Goal: Task Accomplishment & Management: Manage account settings

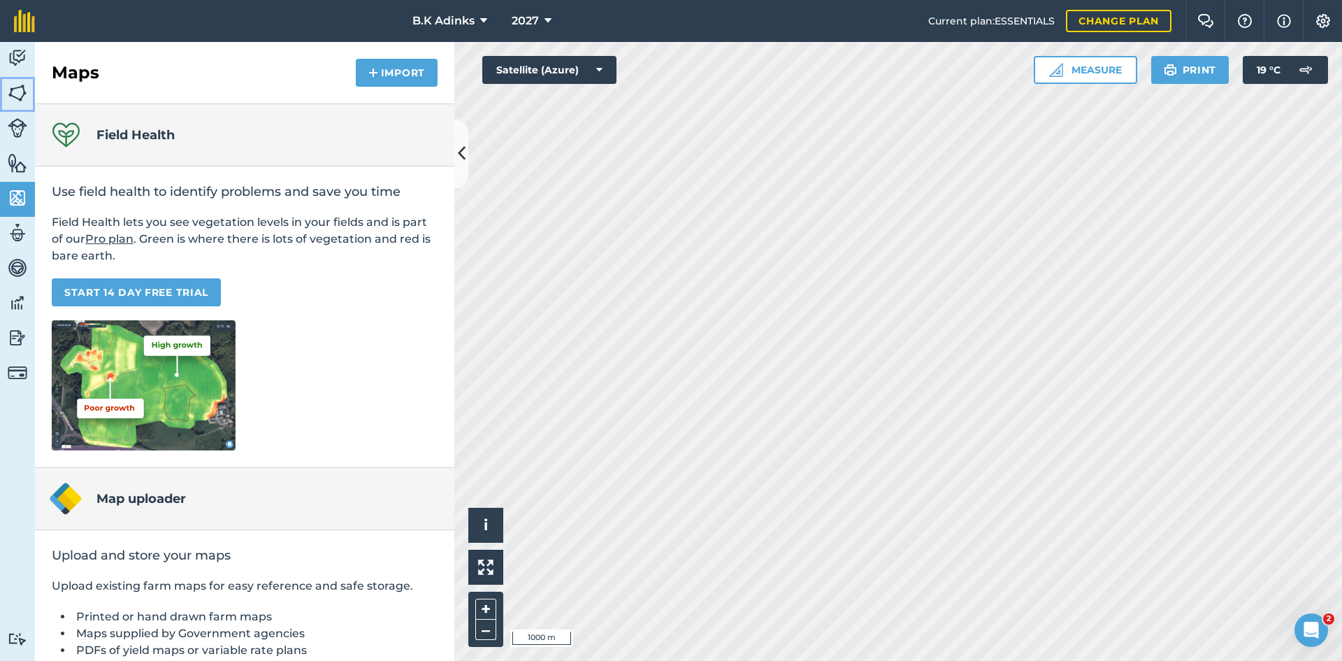
click at [15, 98] on img at bounding box center [18, 92] width 20 height 21
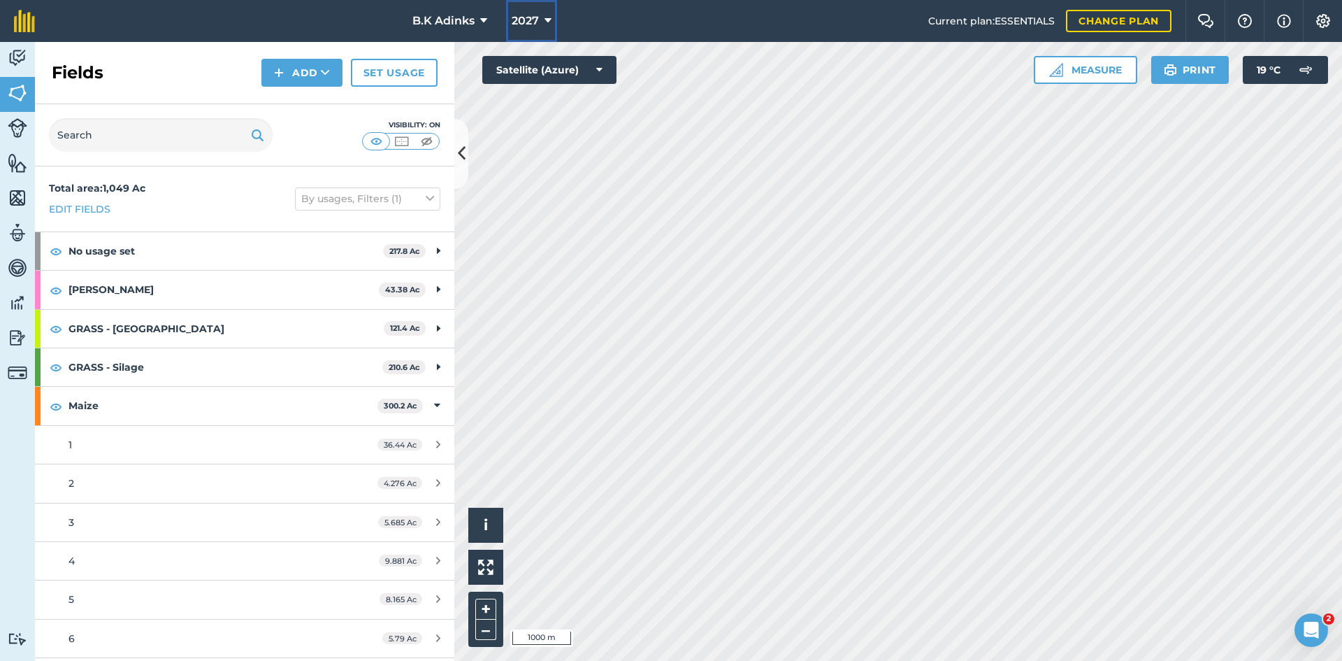
click at [525, 26] on span "2027" at bounding box center [525, 21] width 27 height 17
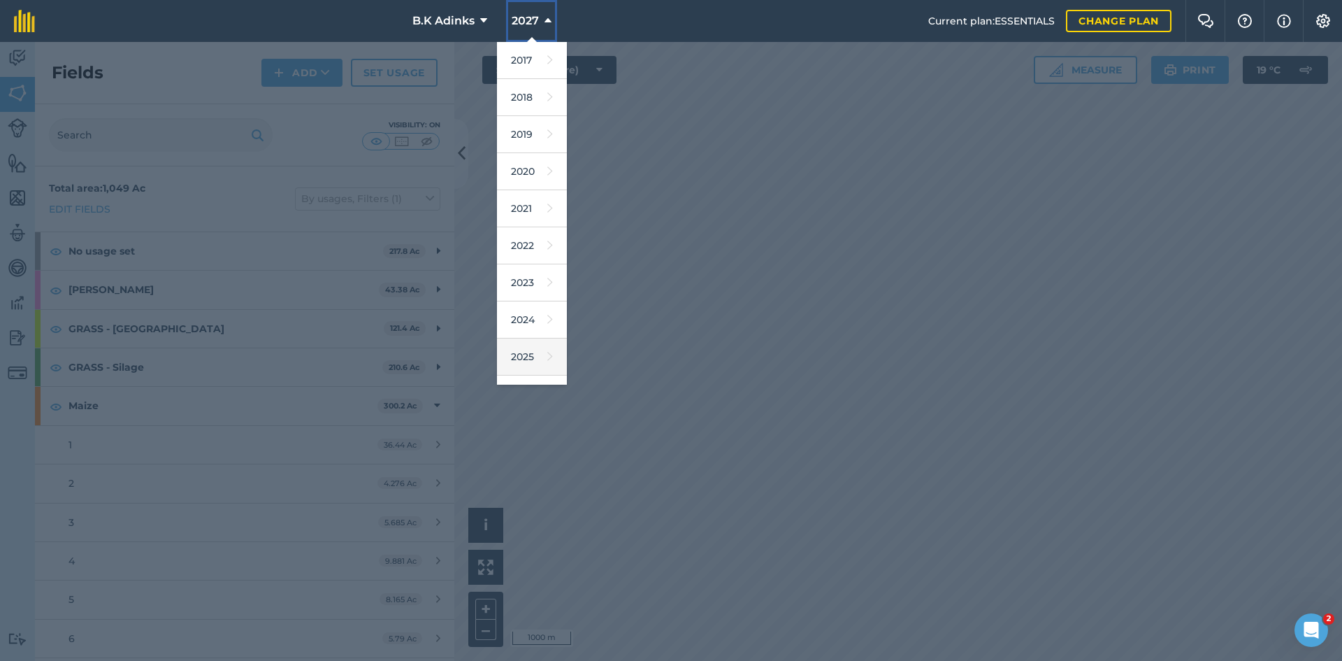
scroll to position [65, 0]
click at [538, 304] on link "2025" at bounding box center [532, 291] width 70 height 37
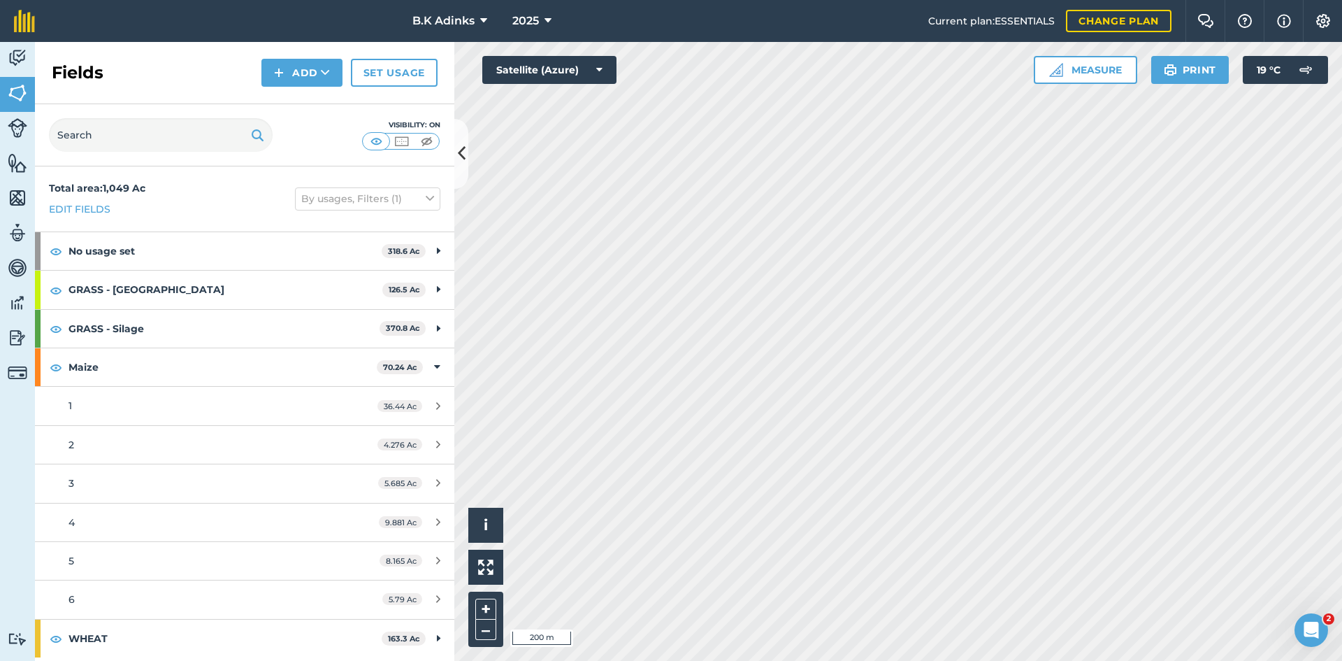
click at [785, 660] on html "B.K Adinks 2025 Current plan : ESSENTIALS Change plan Farm Chat Help Info Setti…" at bounding box center [671, 330] width 1342 height 661
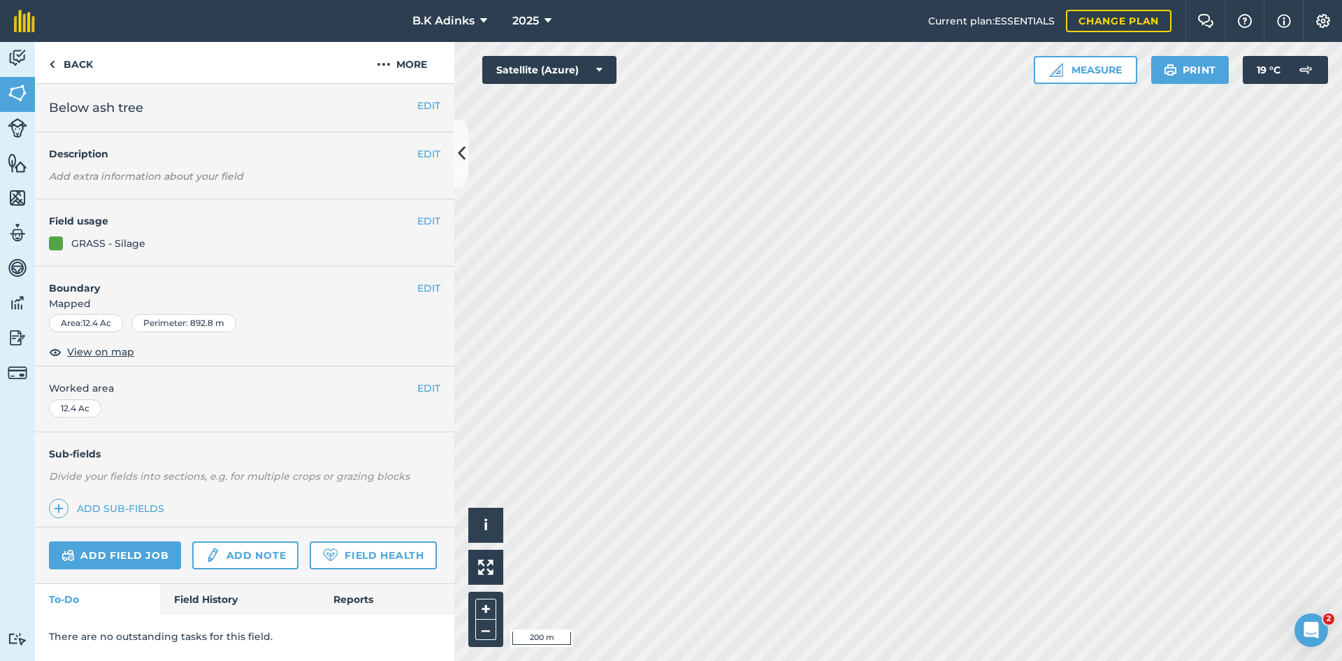
click at [244, 233] on div "EDIT Field usage GRASS - Silage" at bounding box center [244, 232] width 419 height 67
click at [109, 243] on div "GRASS - Silage" at bounding box center [108, 243] width 74 height 15
click at [425, 220] on button "EDIT" at bounding box center [428, 220] width 23 height 15
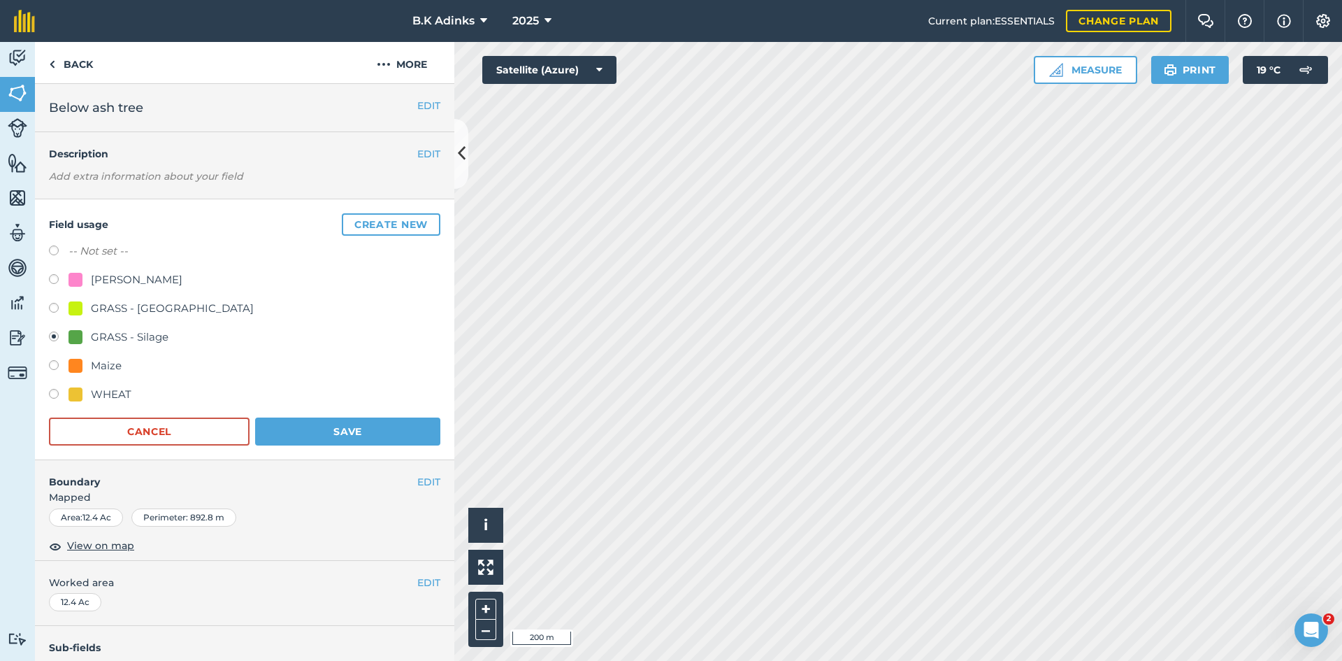
click at [167, 275] on div "[PERSON_NAME]" at bounding box center [137, 279] width 92 height 17
radio input "true"
radio input "false"
click at [363, 435] on button "Save" at bounding box center [347, 431] width 185 height 28
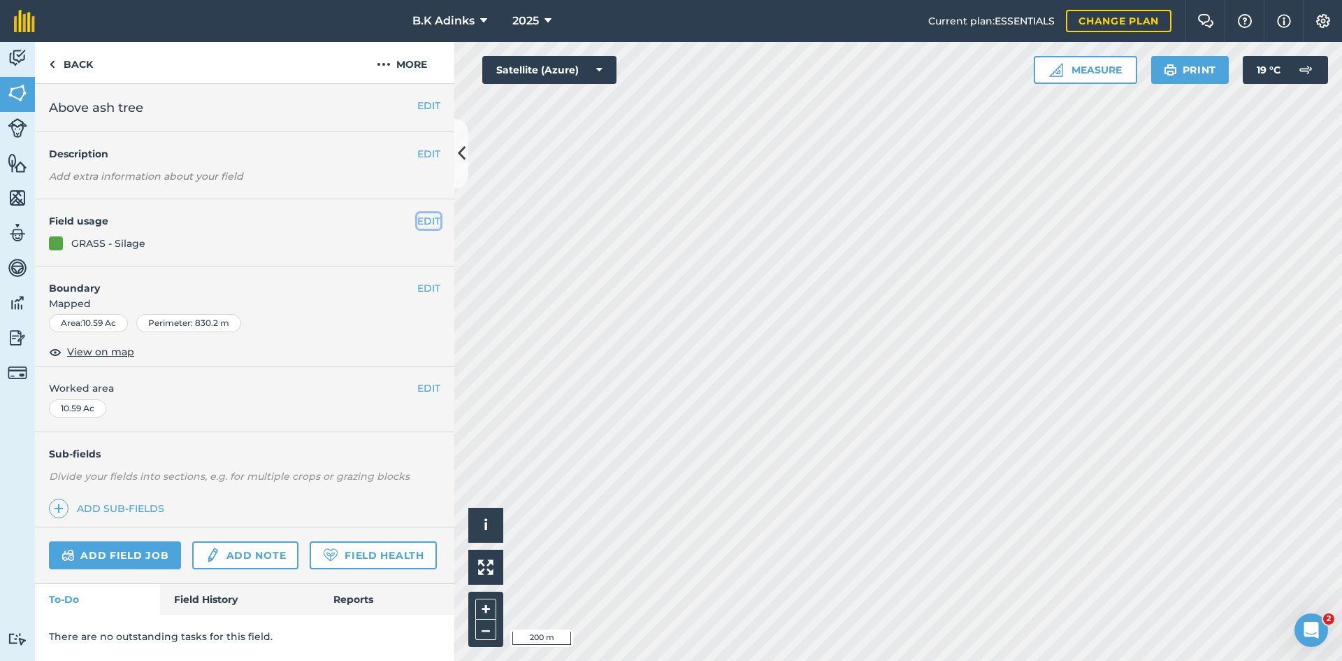
click at [426, 213] on button "EDIT" at bounding box center [428, 220] width 23 height 15
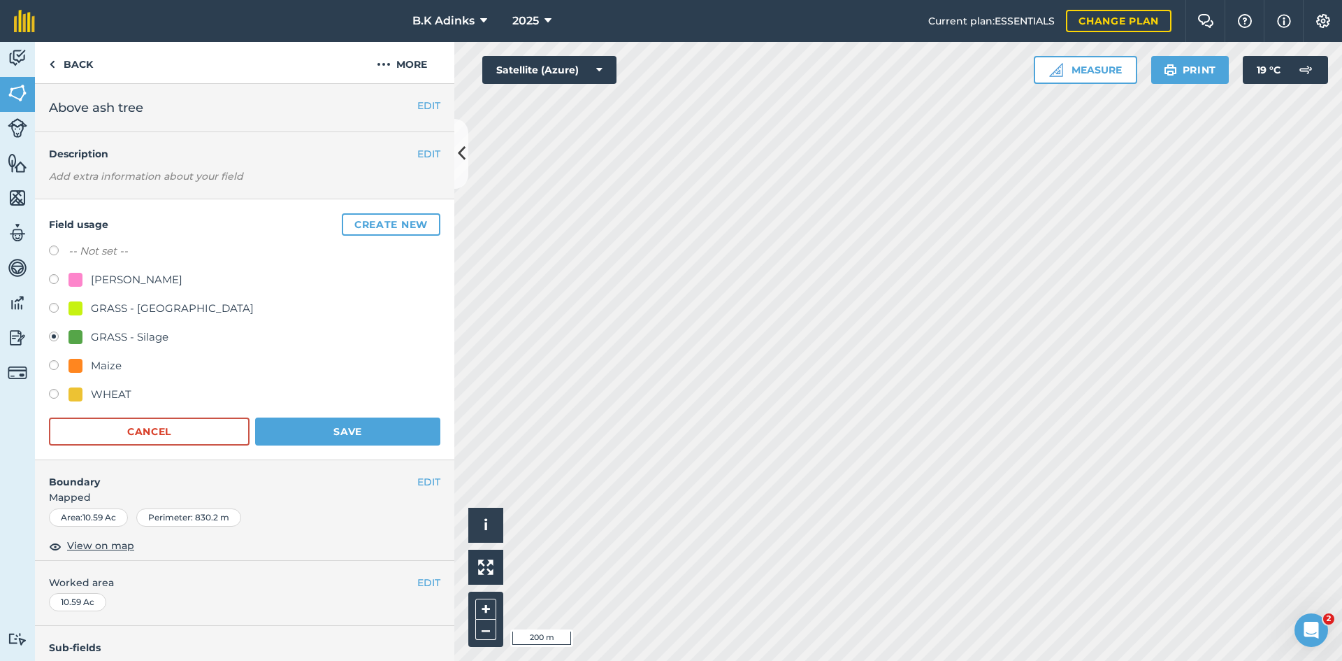
click at [143, 280] on div "[PERSON_NAME]" at bounding box center [137, 279] width 92 height 17
radio input "true"
radio input "false"
click at [304, 433] on button "Save" at bounding box center [347, 431] width 185 height 28
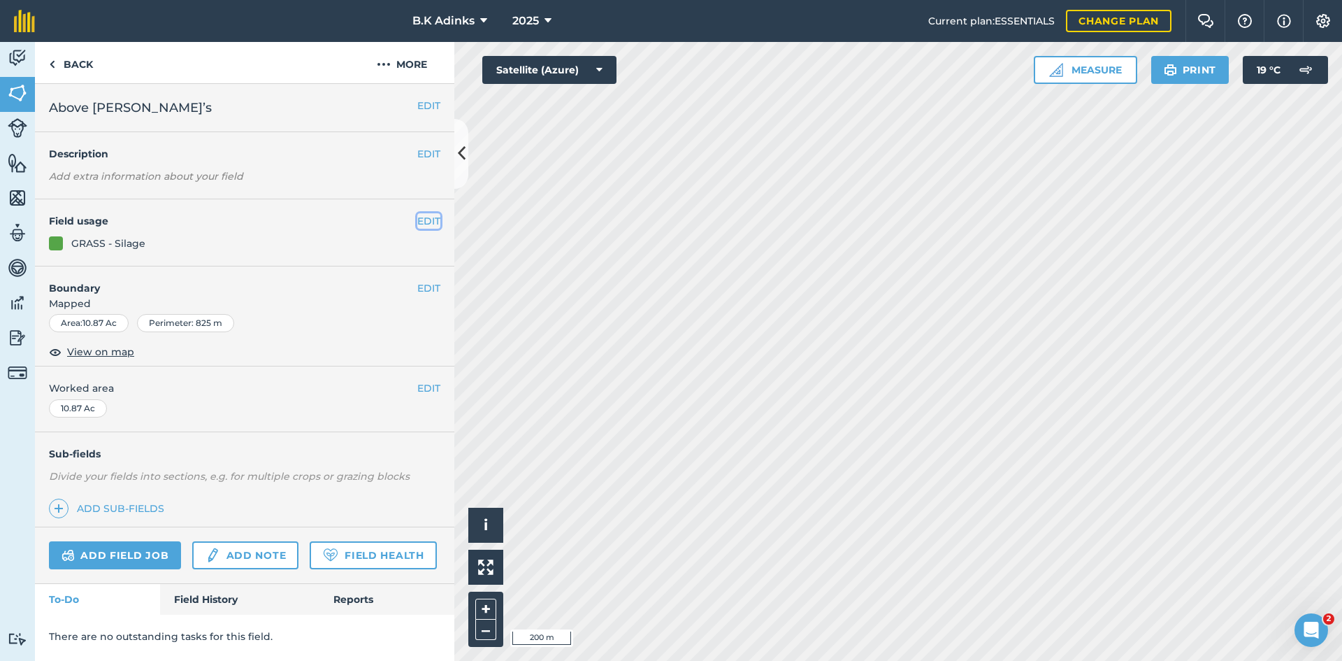
click at [434, 217] on button "EDIT" at bounding box center [428, 220] width 23 height 15
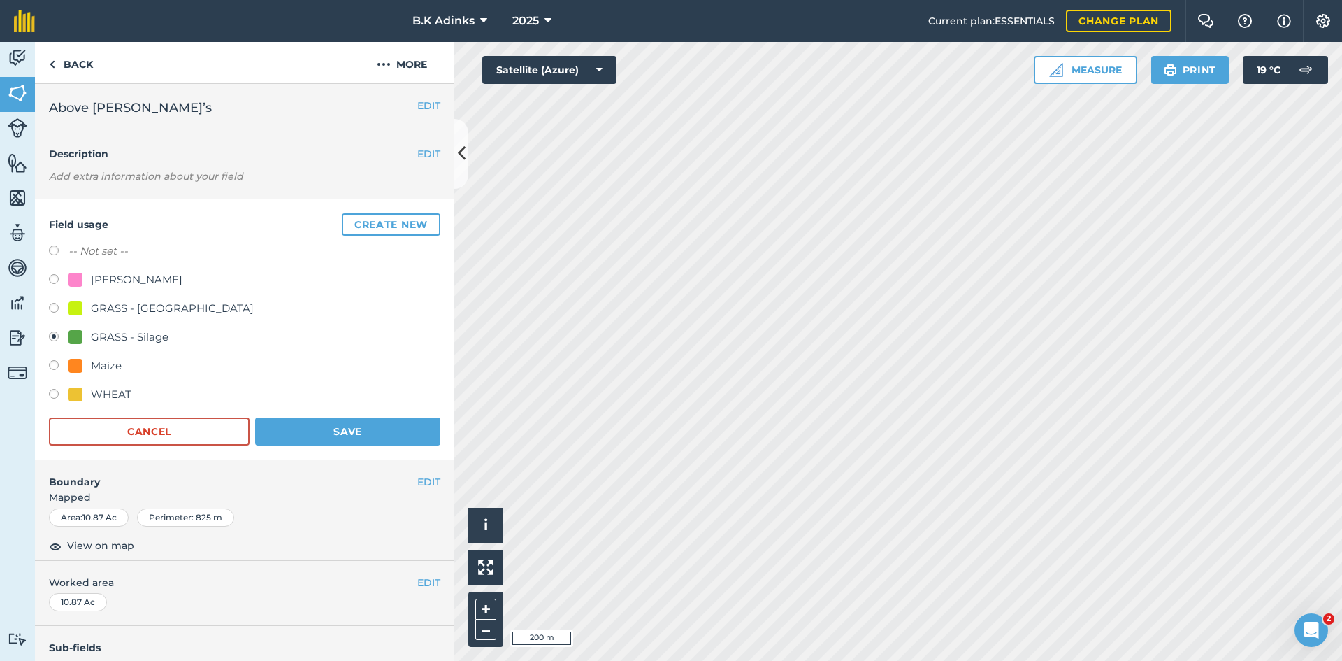
click at [180, 266] on div "-- Not set -- BARLEY - barley GRASS - [GEOGRAPHIC_DATA] GRASS - Silage Maize WH…" at bounding box center [244, 325] width 391 height 164
click at [173, 275] on div "[PERSON_NAME]" at bounding box center [137, 279] width 92 height 17
radio input "true"
radio input "false"
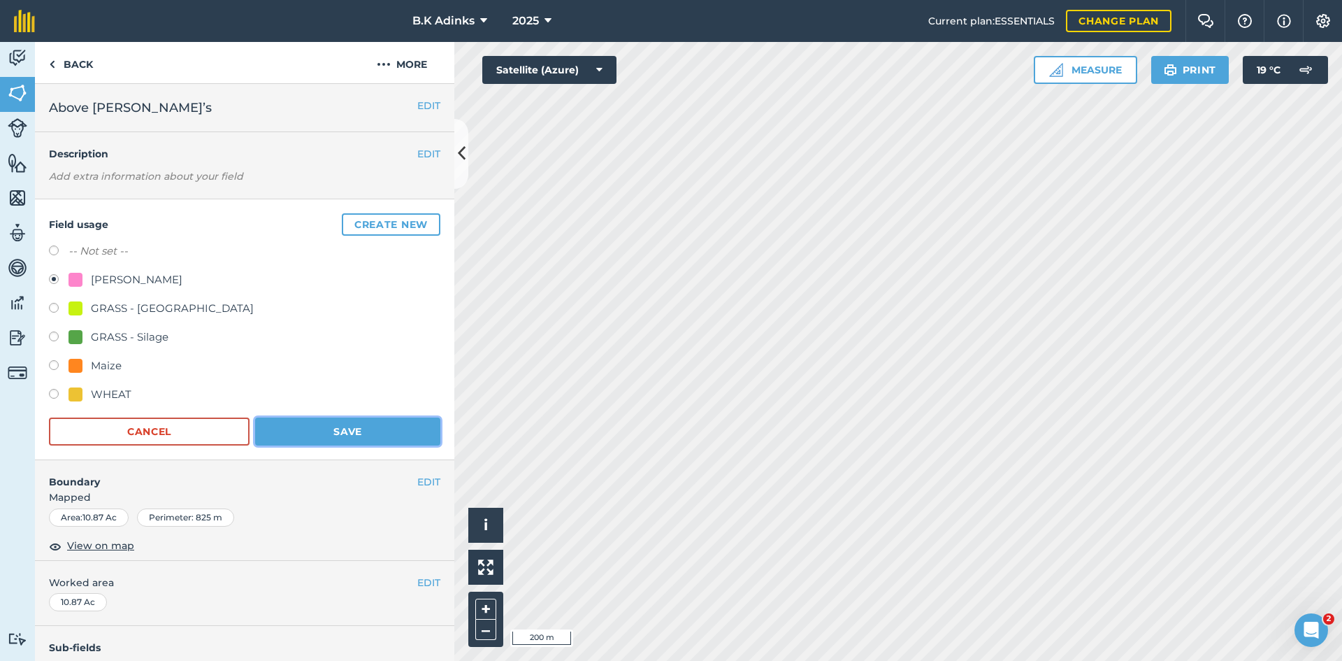
click at [319, 443] on button "Save" at bounding box center [347, 431] width 185 height 28
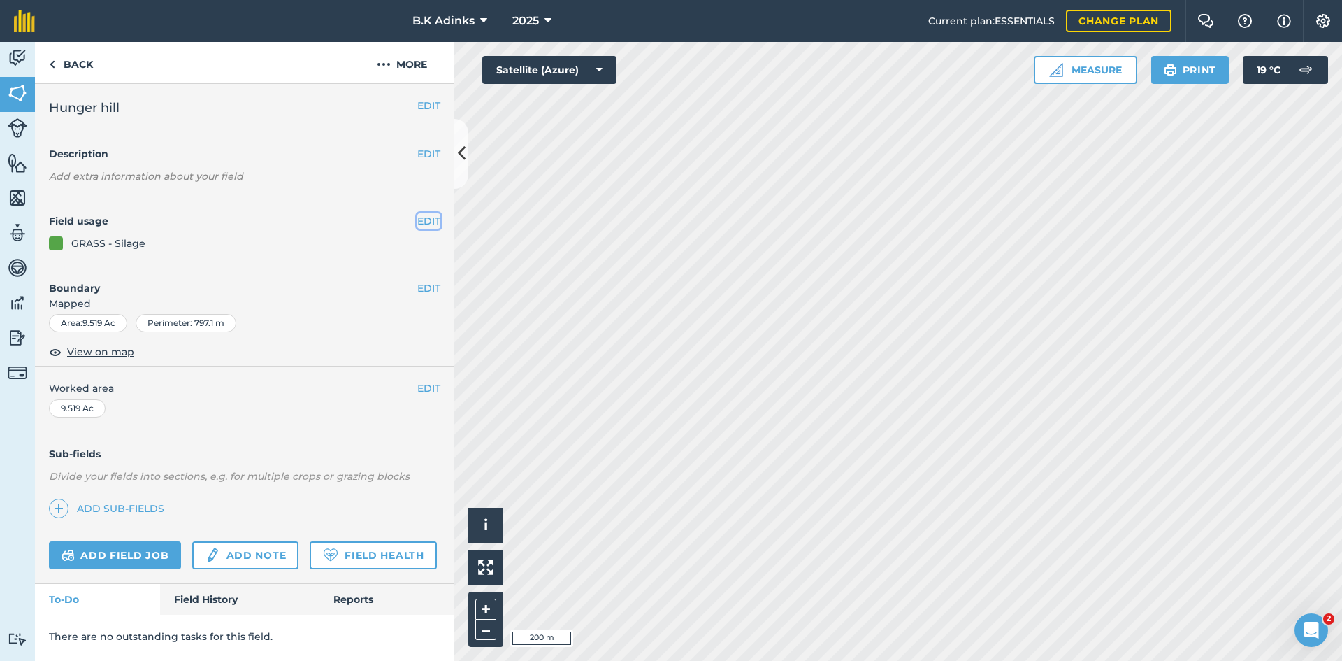
click at [431, 216] on button "EDIT" at bounding box center [428, 220] width 23 height 15
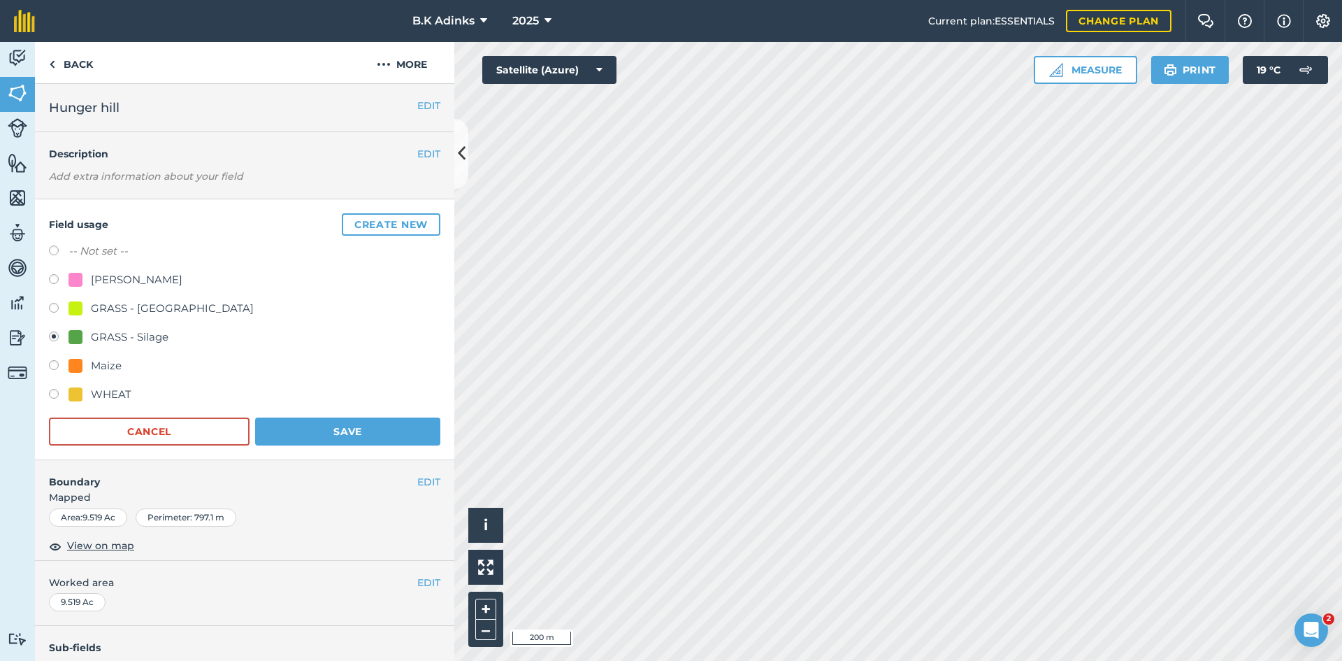
click at [138, 274] on div "[PERSON_NAME]" at bounding box center [137, 279] width 92 height 17
radio input "true"
radio input "false"
click at [352, 433] on button "Save" at bounding box center [347, 431] width 185 height 28
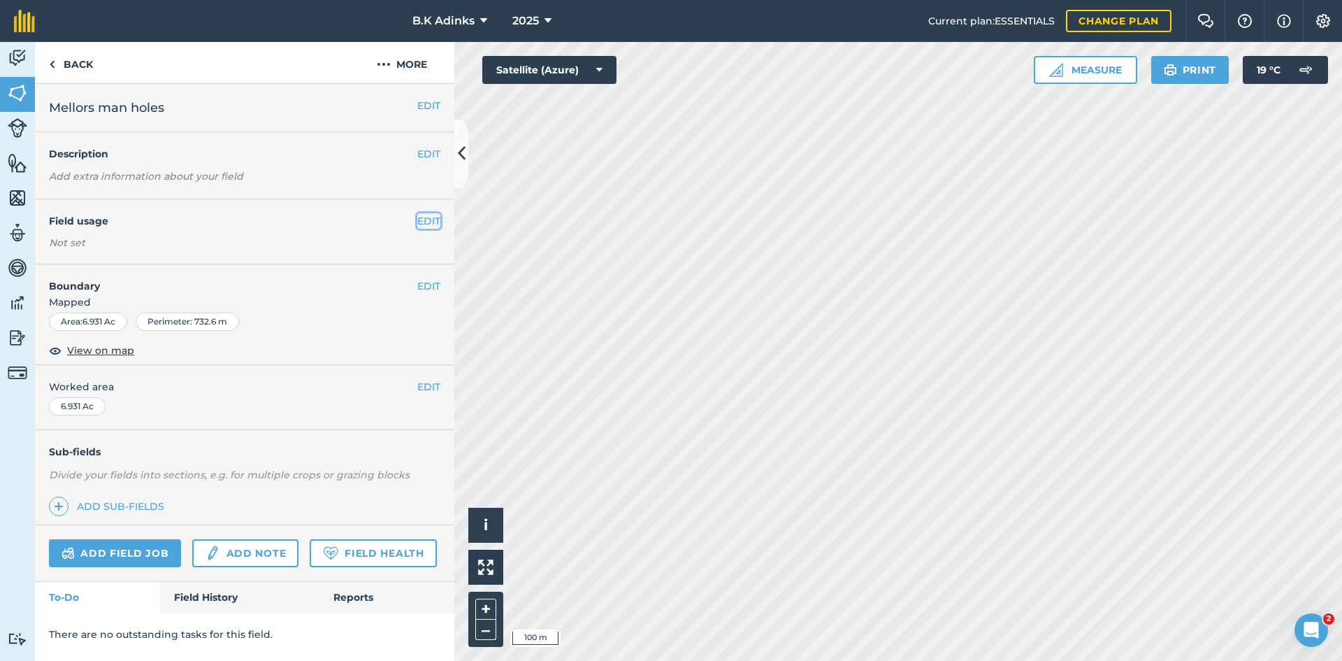
click at [429, 222] on button "EDIT" at bounding box center [428, 220] width 23 height 15
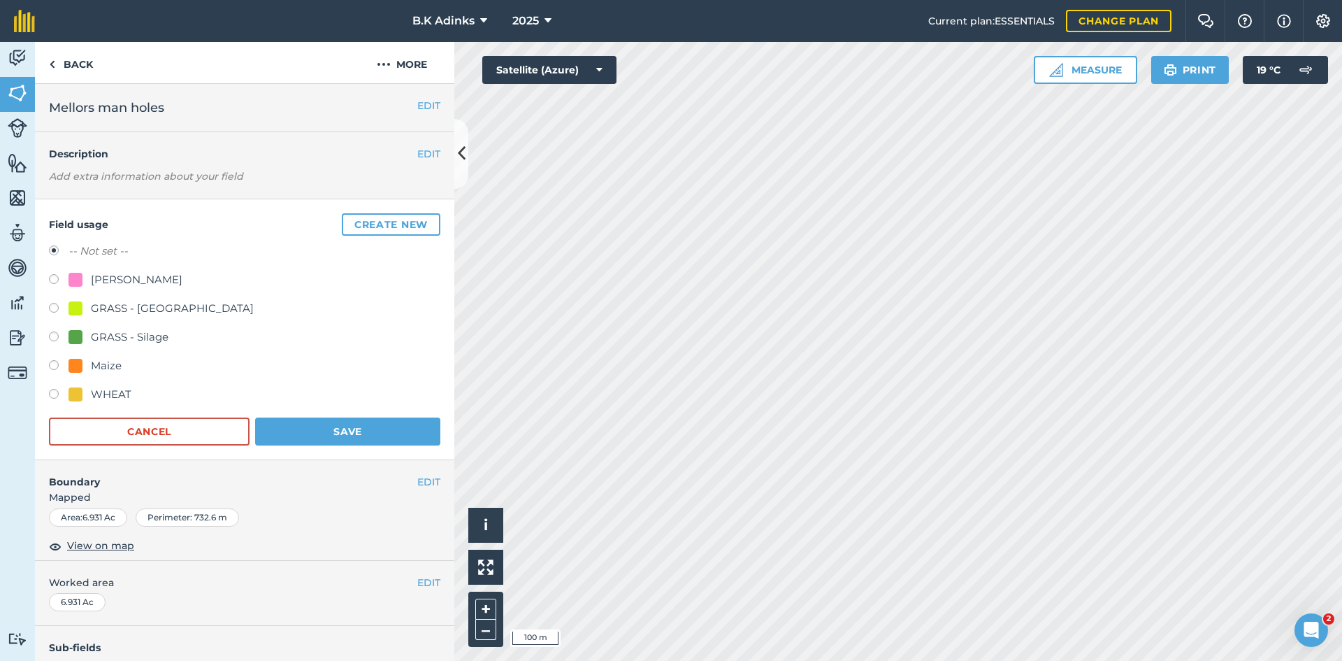
drag, startPoint x: 122, startPoint y: 335, endPoint x: 148, endPoint y: 336, distance: 25.9
click at [128, 334] on div "GRASS - Silage" at bounding box center [130, 337] width 78 height 17
click at [50, 336] on label at bounding box center [59, 338] width 20 height 14
radio input "true"
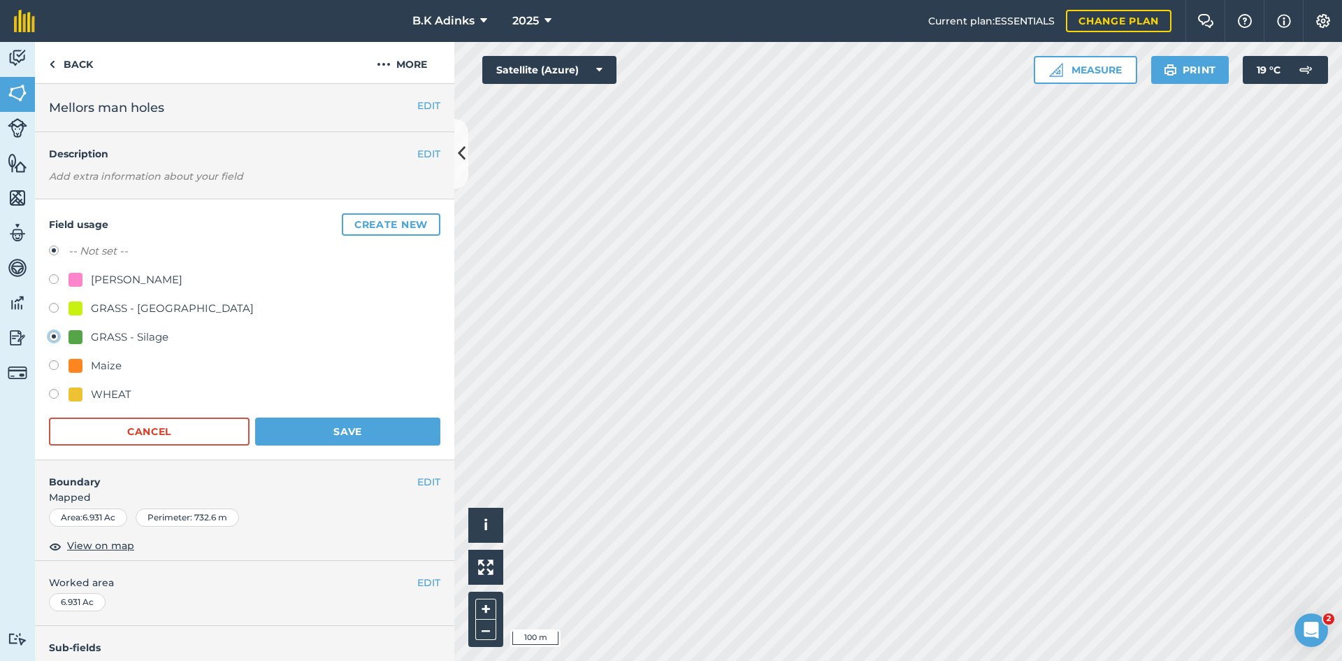
radio input "false"
click at [325, 436] on button "Save" at bounding box center [347, 431] width 185 height 28
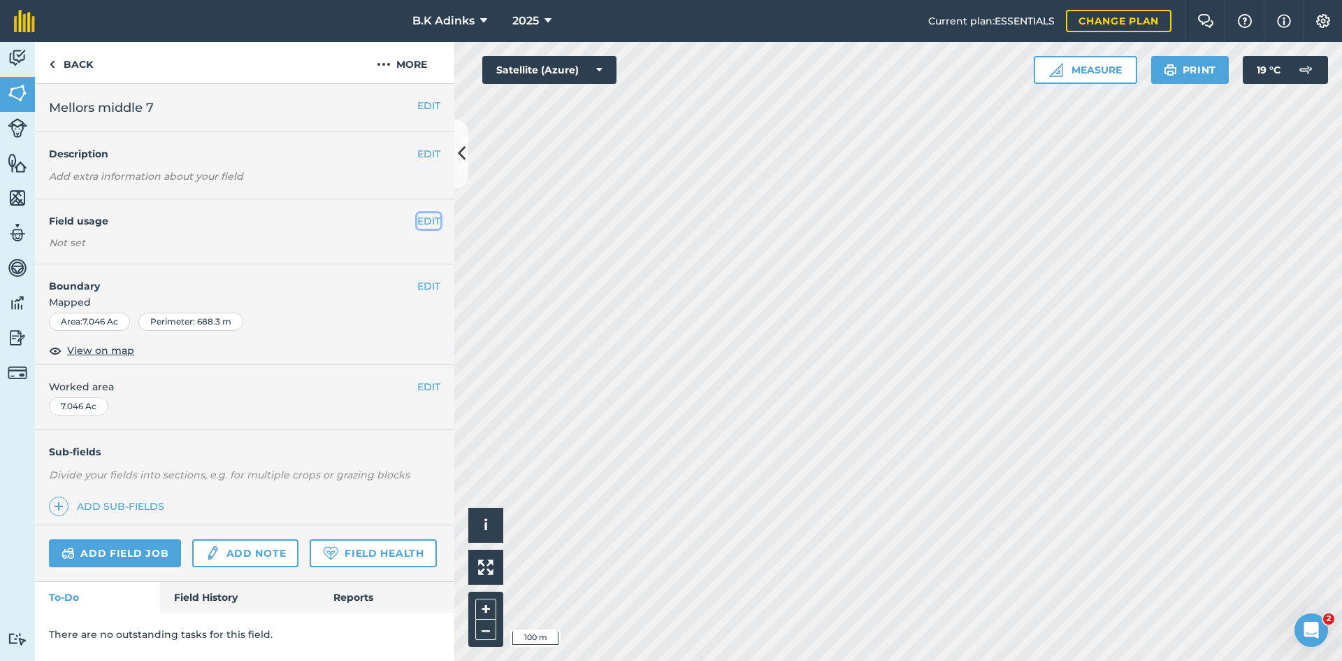
click at [429, 220] on button "EDIT" at bounding box center [428, 220] width 23 height 15
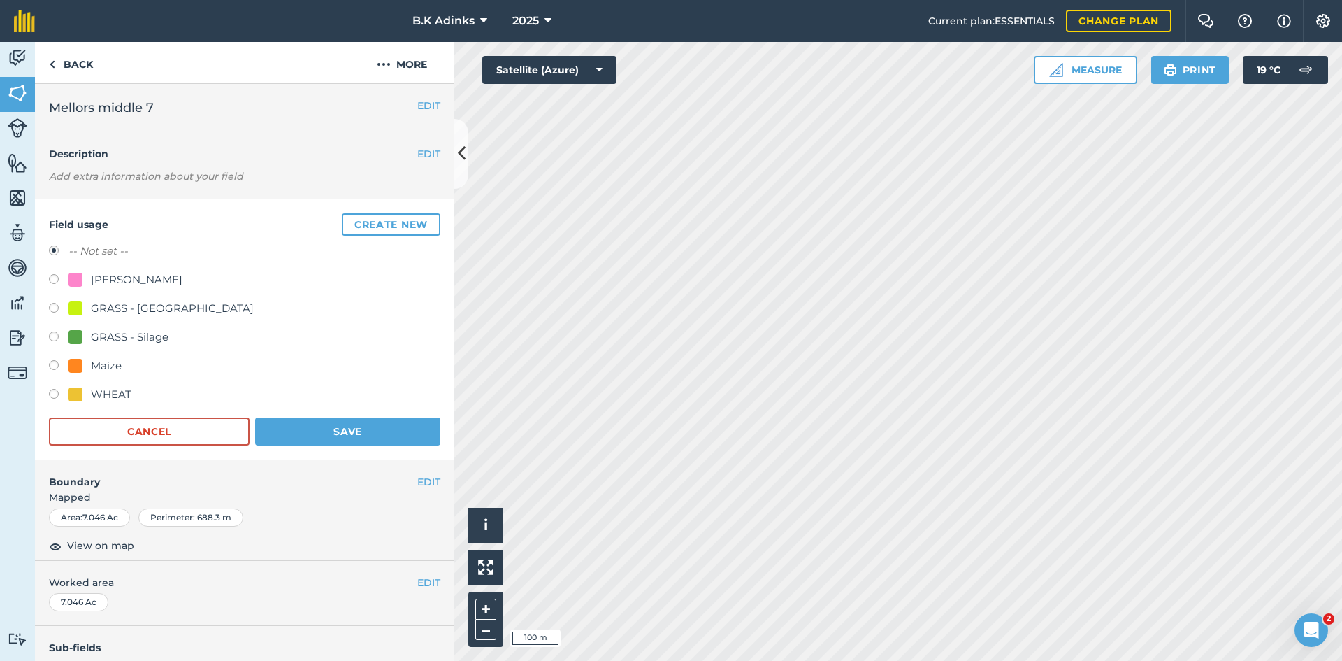
click at [141, 337] on div "GRASS - Silage" at bounding box center [130, 337] width 78 height 17
radio input "true"
radio input "false"
click at [379, 439] on button "Save" at bounding box center [347, 431] width 185 height 28
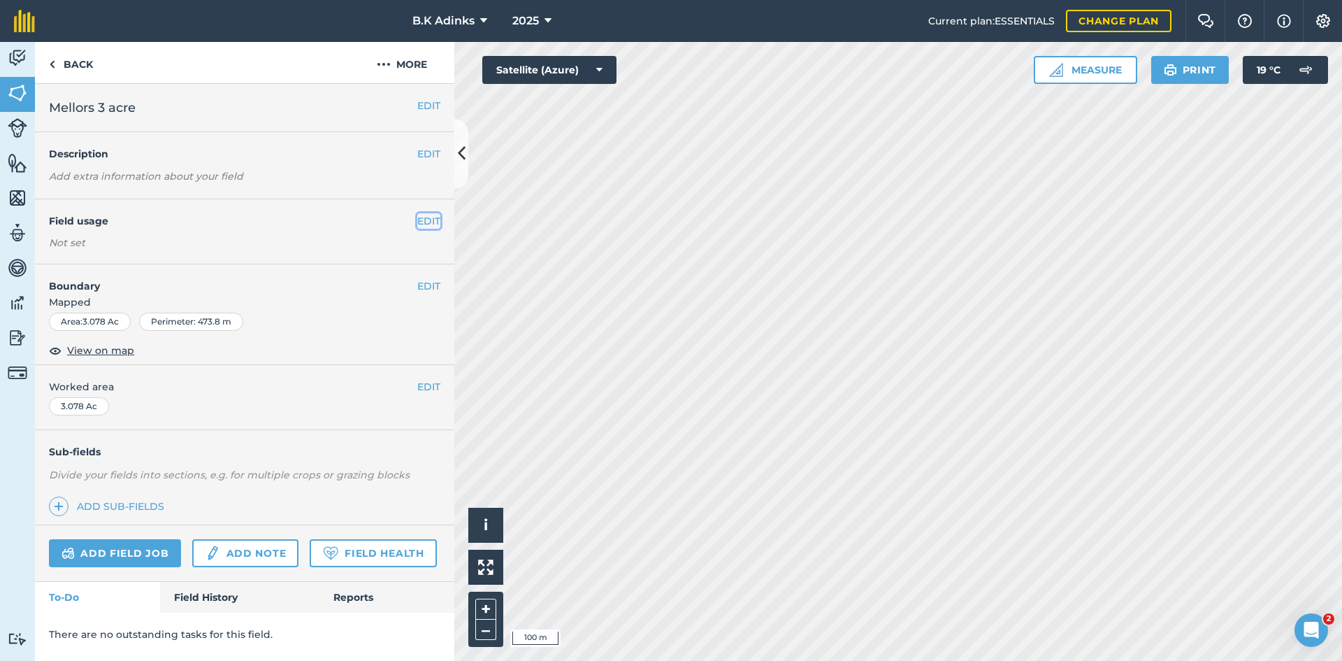
click at [434, 225] on button "EDIT" at bounding box center [428, 220] width 23 height 15
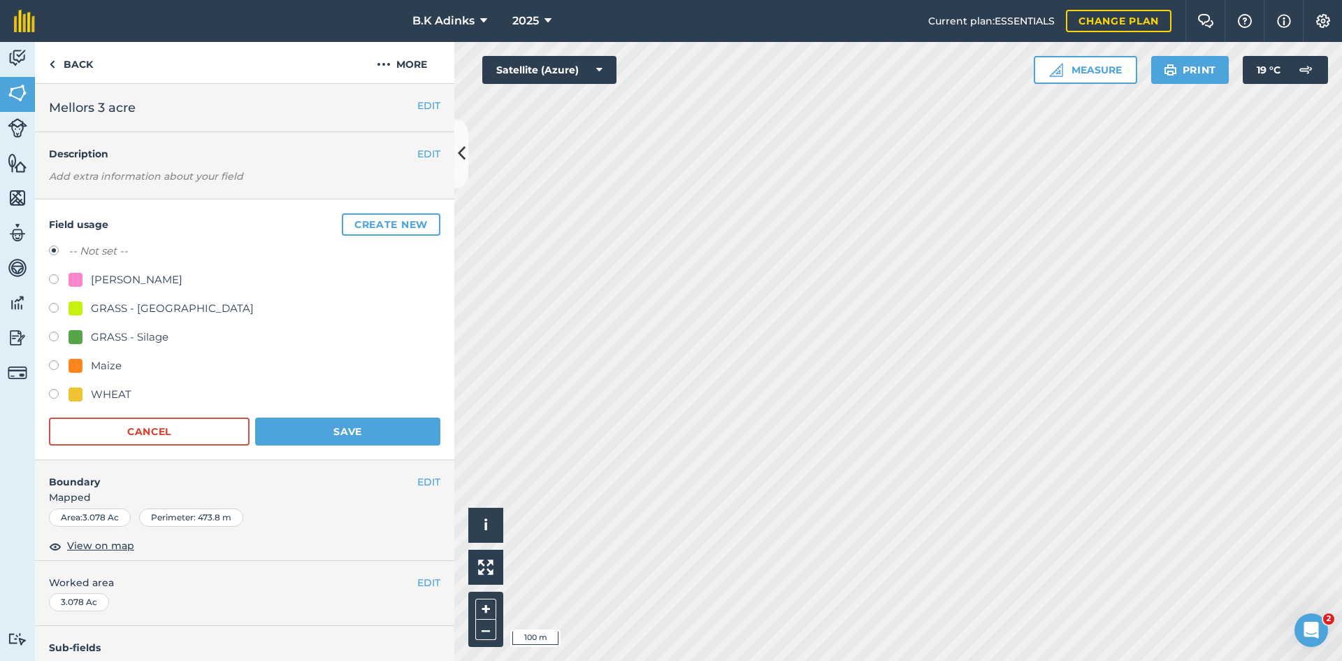
click at [122, 334] on div "GRASS - Silage" at bounding box center [130, 337] width 78 height 17
radio input "true"
radio input "false"
click at [312, 430] on button "Save" at bounding box center [347, 431] width 185 height 28
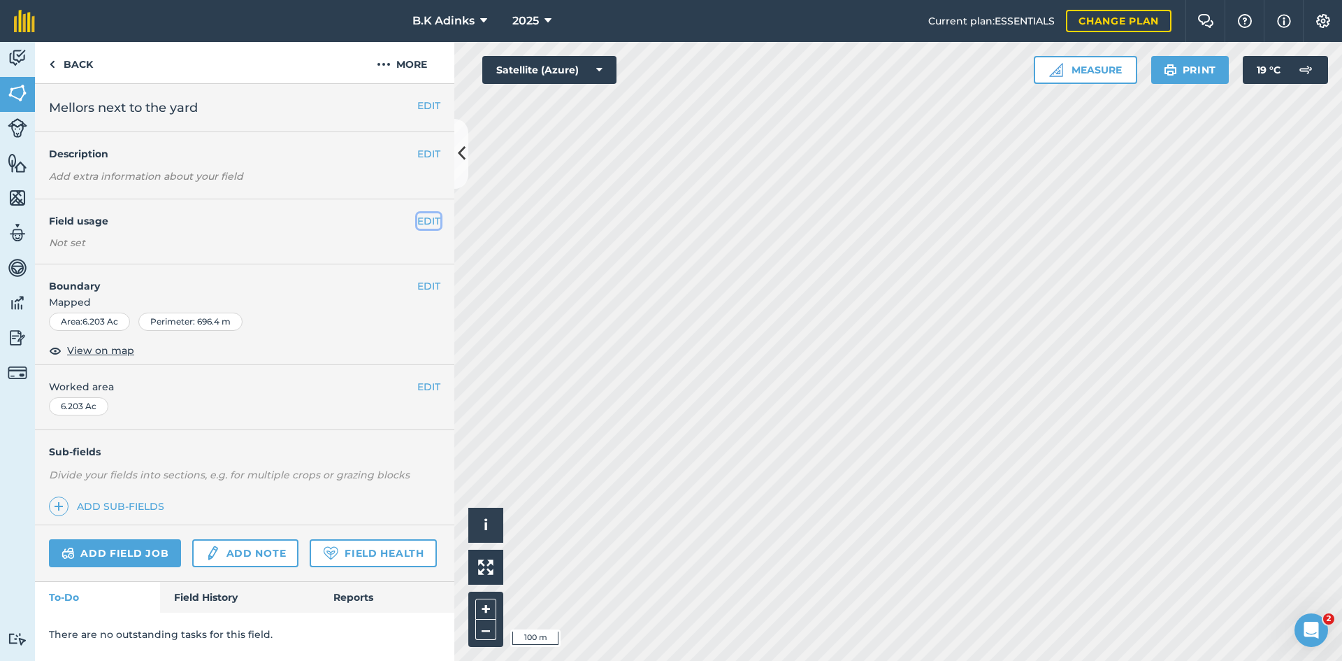
click at [429, 220] on button "EDIT" at bounding box center [428, 220] width 23 height 15
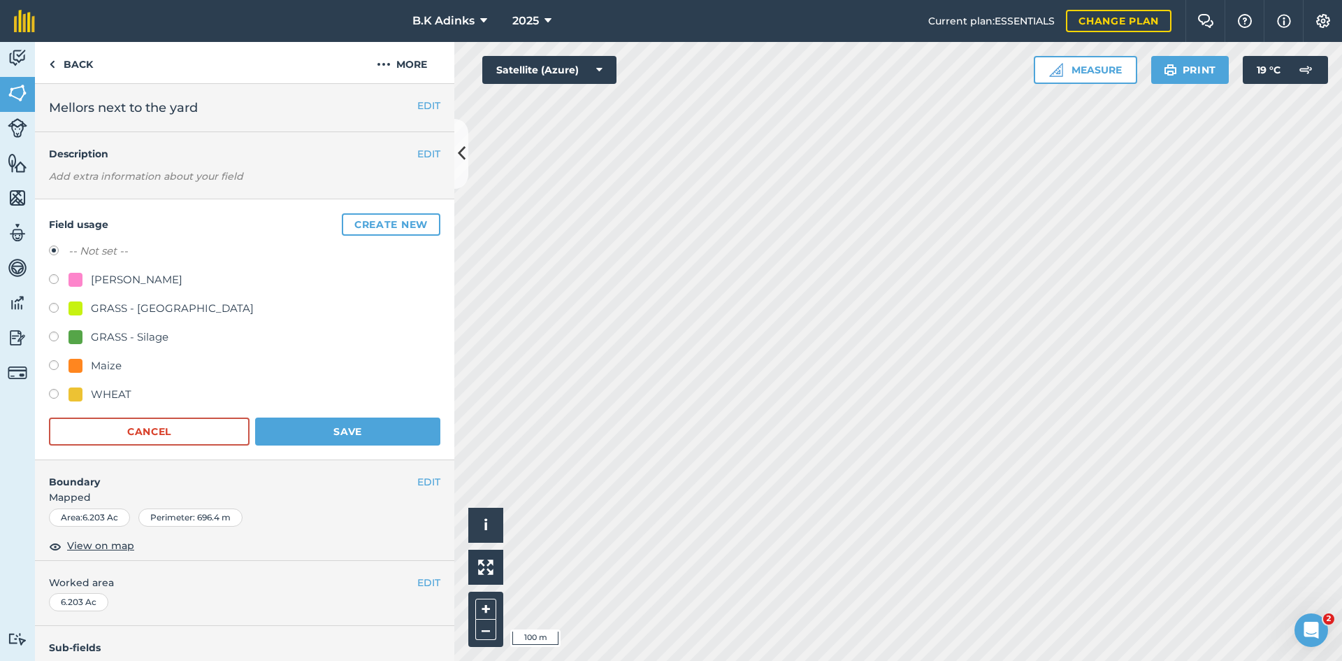
click at [126, 338] on div "GRASS - Silage" at bounding box center [130, 337] width 78 height 17
radio input "true"
radio input "false"
click at [320, 433] on button "Save" at bounding box center [347, 431] width 185 height 28
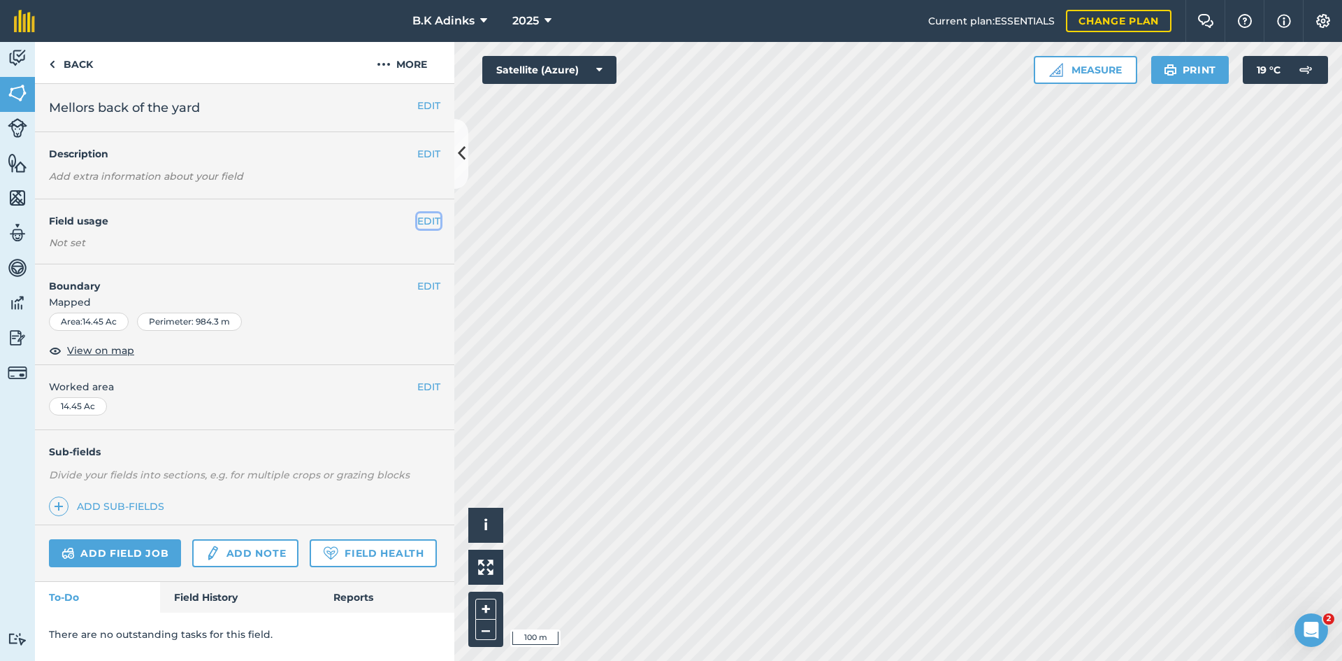
click at [433, 213] on button "EDIT" at bounding box center [428, 220] width 23 height 15
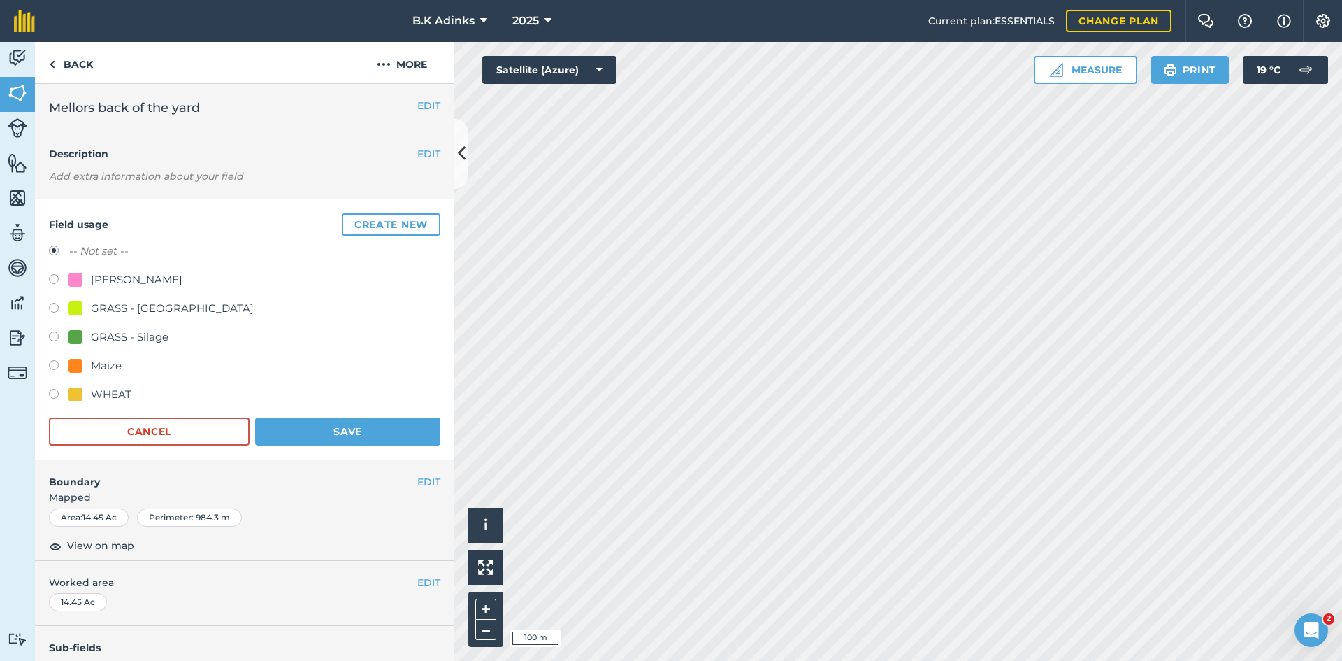
click at [155, 329] on div "GRASS - Silage" at bounding box center [130, 337] width 78 height 17
radio input "true"
radio input "false"
click at [309, 422] on button "Save" at bounding box center [347, 431] width 185 height 28
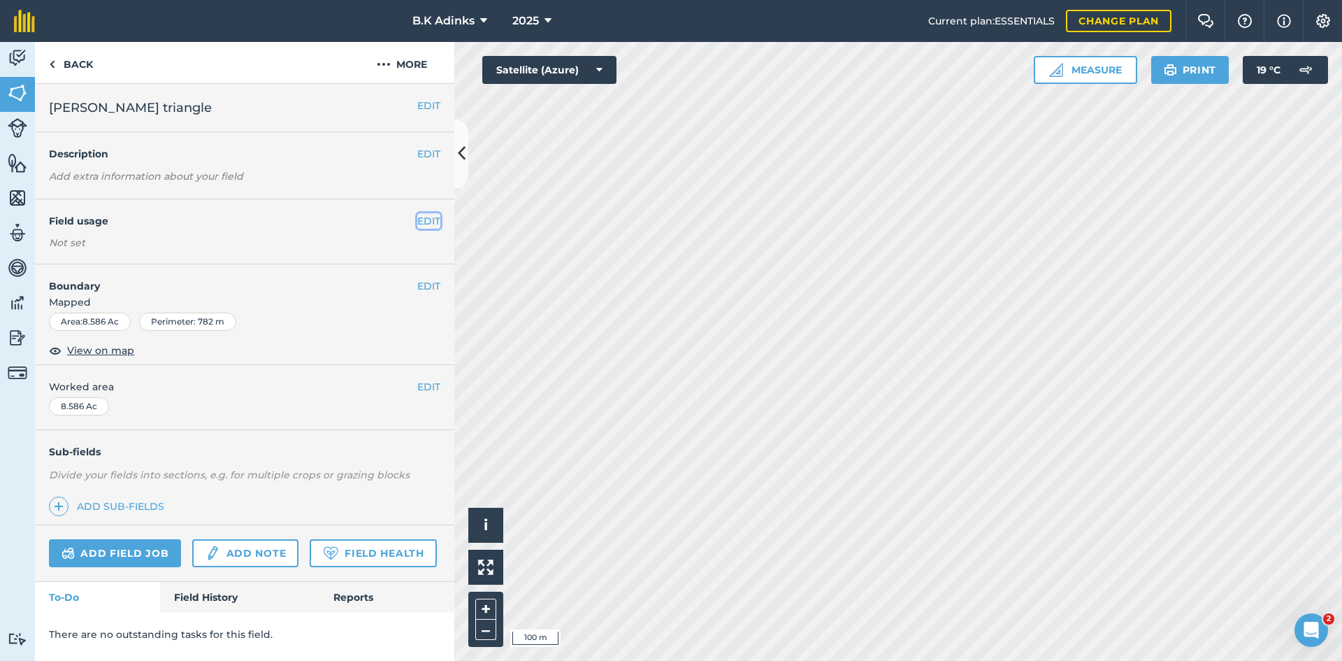
click at [424, 219] on button "EDIT" at bounding box center [428, 220] width 23 height 15
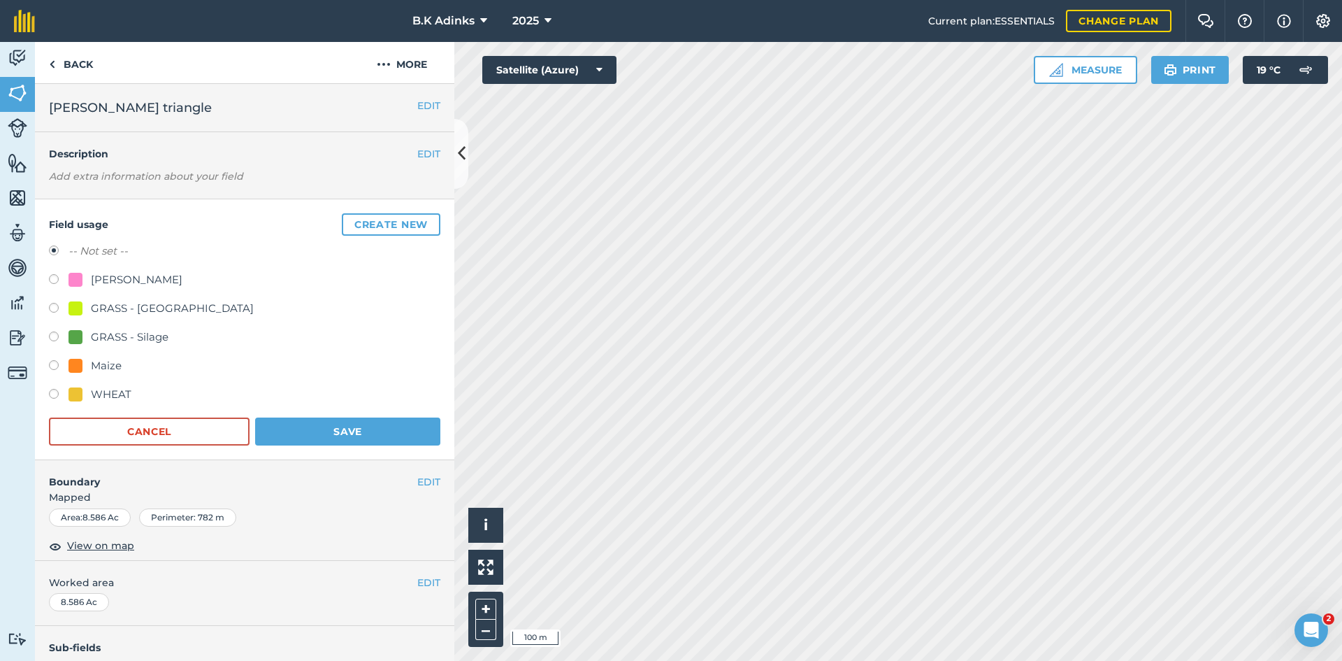
click at [110, 334] on div "GRASS - Silage" at bounding box center [130, 337] width 78 height 17
radio input "true"
radio input "false"
click at [327, 424] on button "Save" at bounding box center [347, 431] width 185 height 28
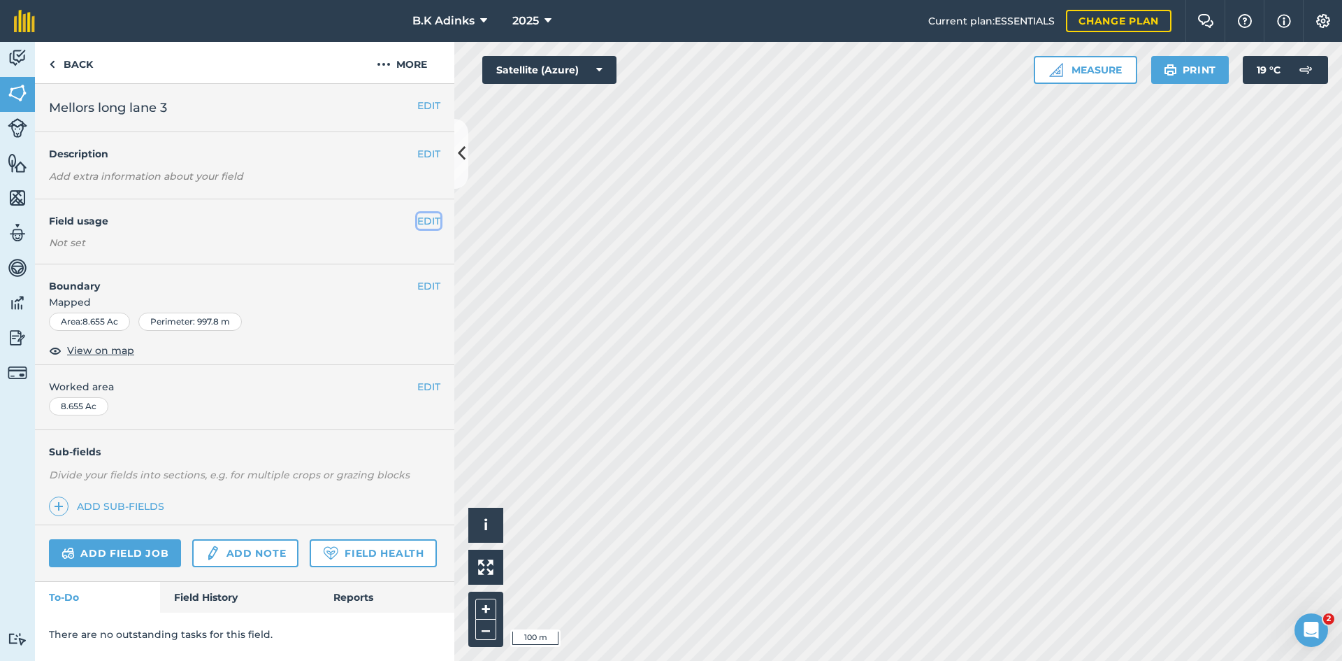
click at [422, 219] on button "EDIT" at bounding box center [428, 220] width 23 height 15
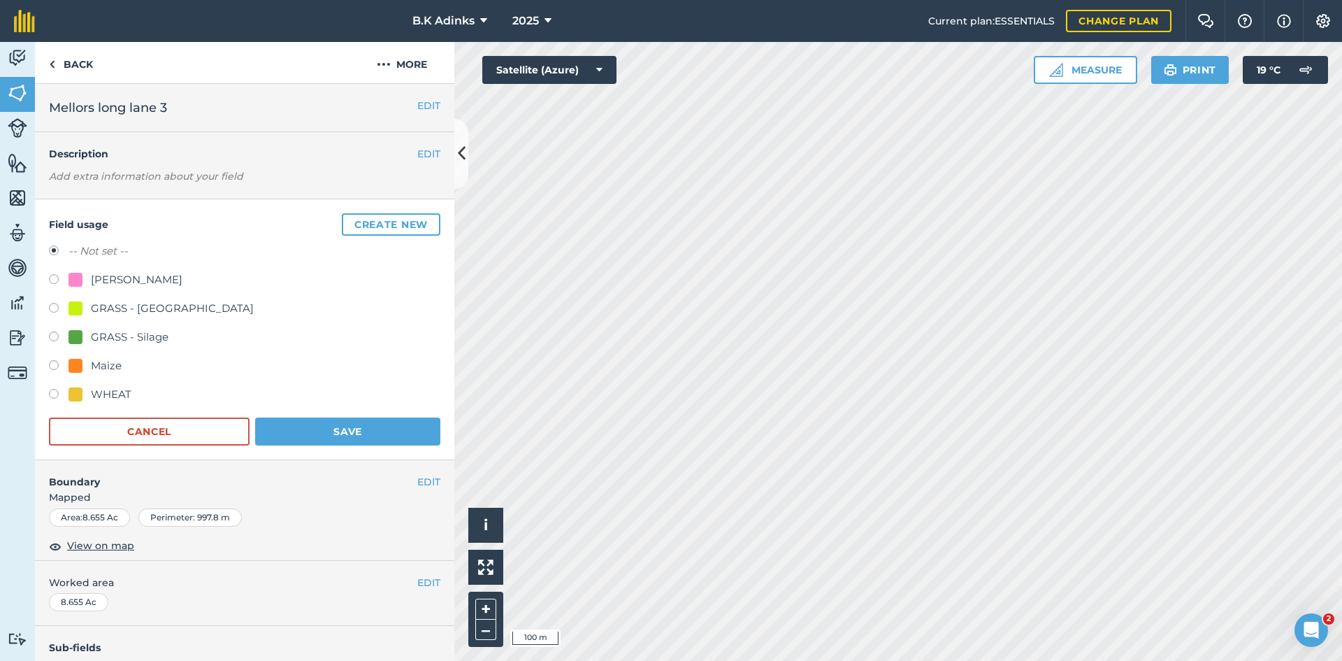
click at [104, 365] on div "Maize" at bounding box center [106, 365] width 31 height 17
radio input "true"
radio input "false"
drag, startPoint x: 287, startPoint y: 431, endPoint x: 341, endPoint y: 416, distance: 56.0
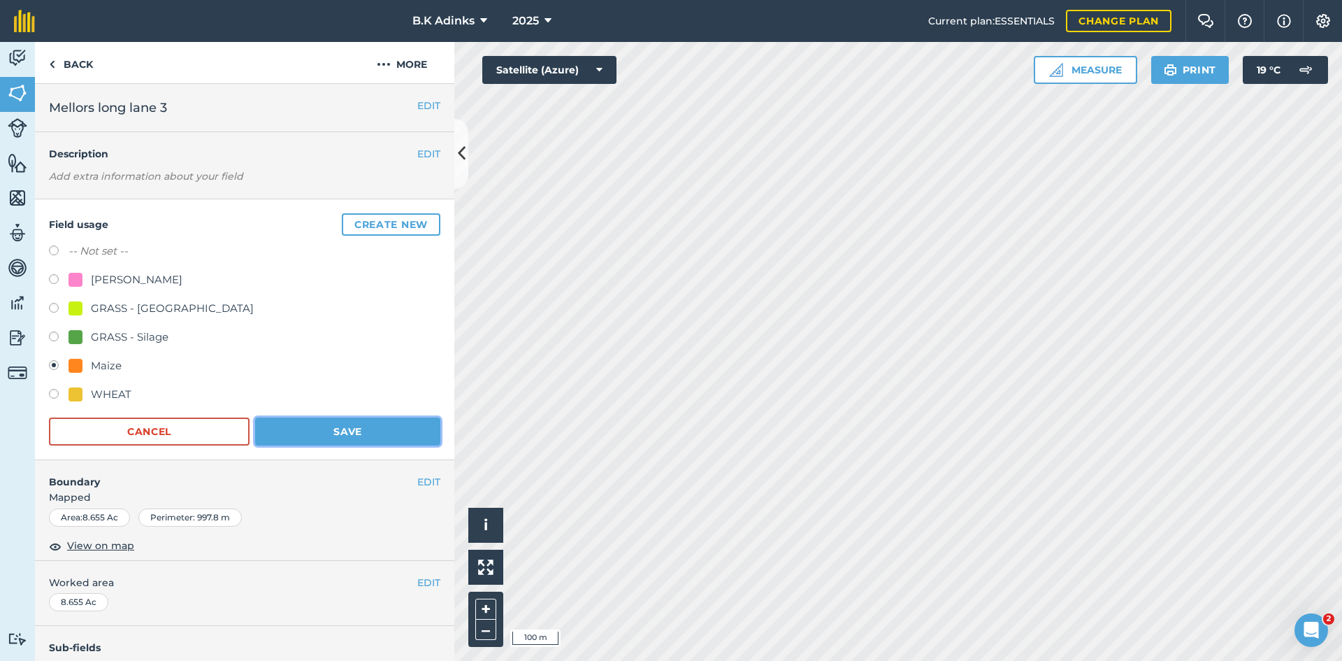
click at [289, 431] on button "Save" at bounding box center [347, 431] width 185 height 28
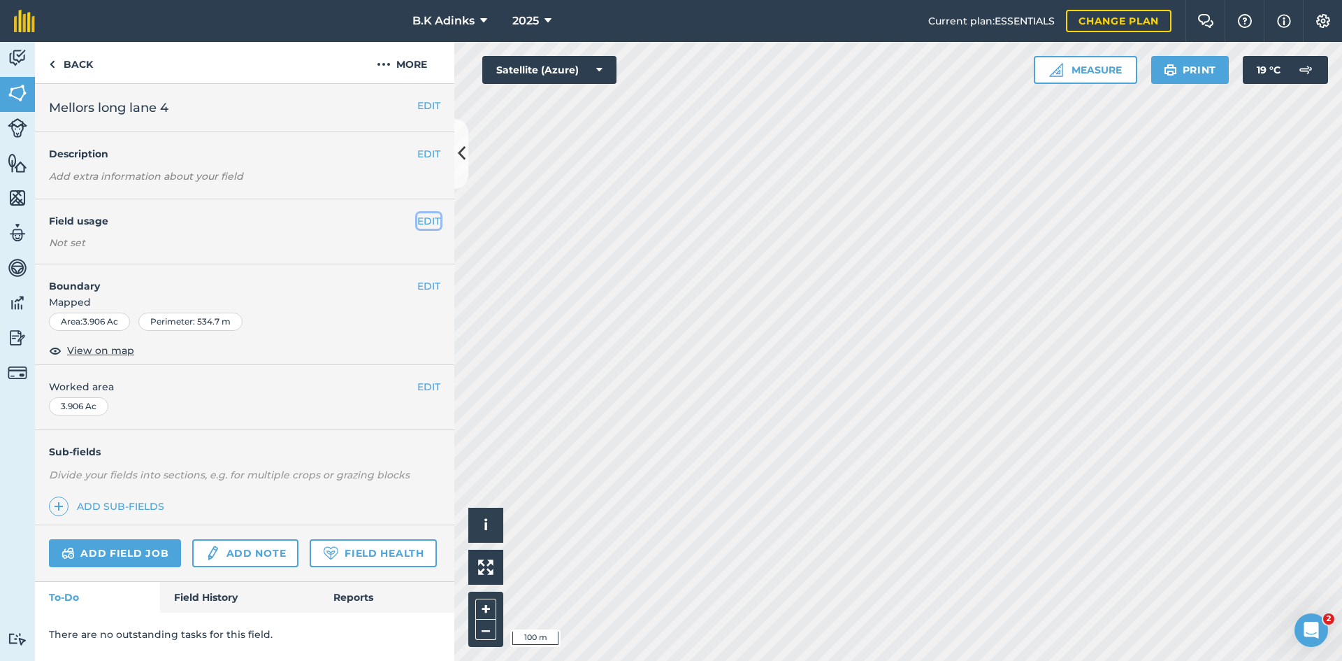
click at [425, 224] on button "EDIT" at bounding box center [428, 220] width 23 height 15
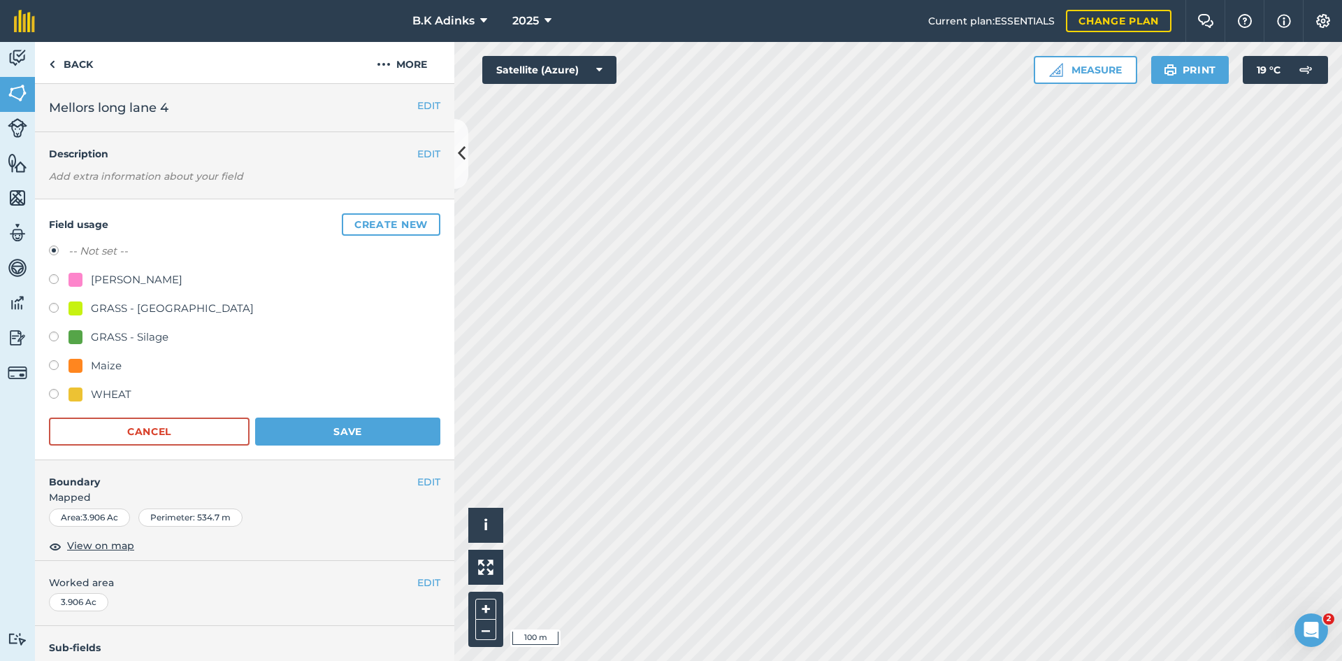
click at [102, 363] on div "Maize" at bounding box center [106, 365] width 31 height 17
radio input "true"
radio input "false"
click at [274, 420] on button "Save" at bounding box center [347, 431] width 185 height 28
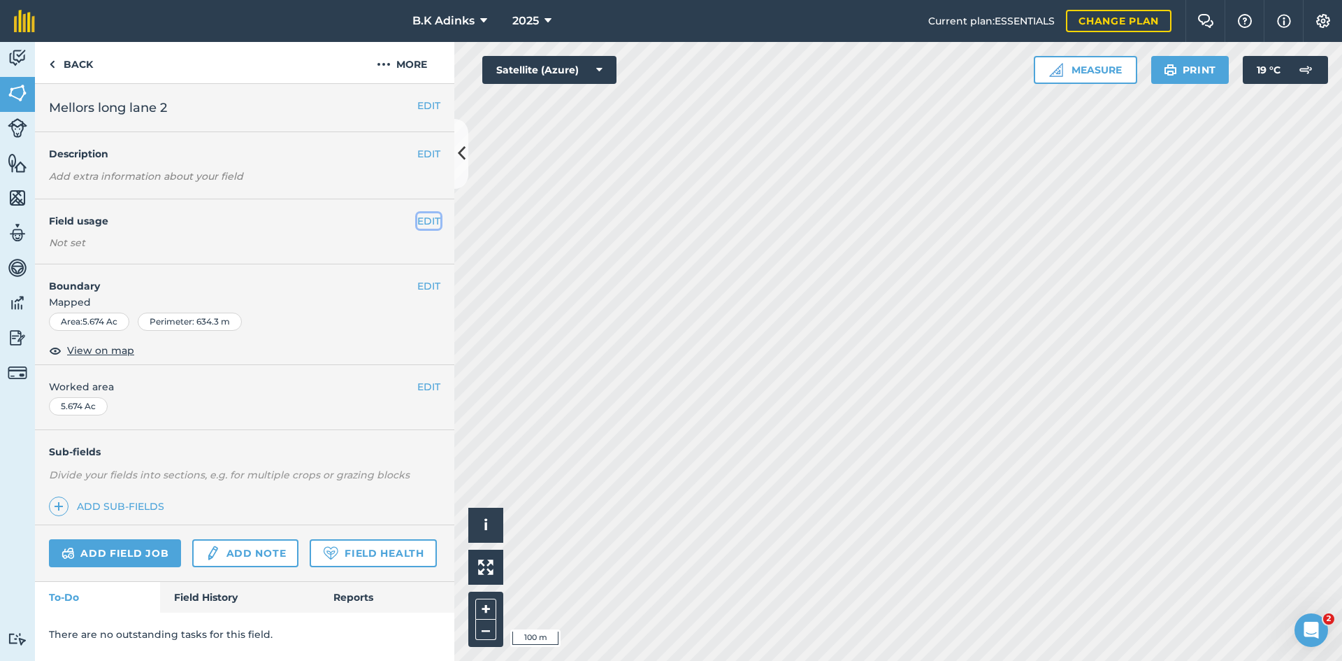
click at [429, 223] on button "EDIT" at bounding box center [428, 220] width 23 height 15
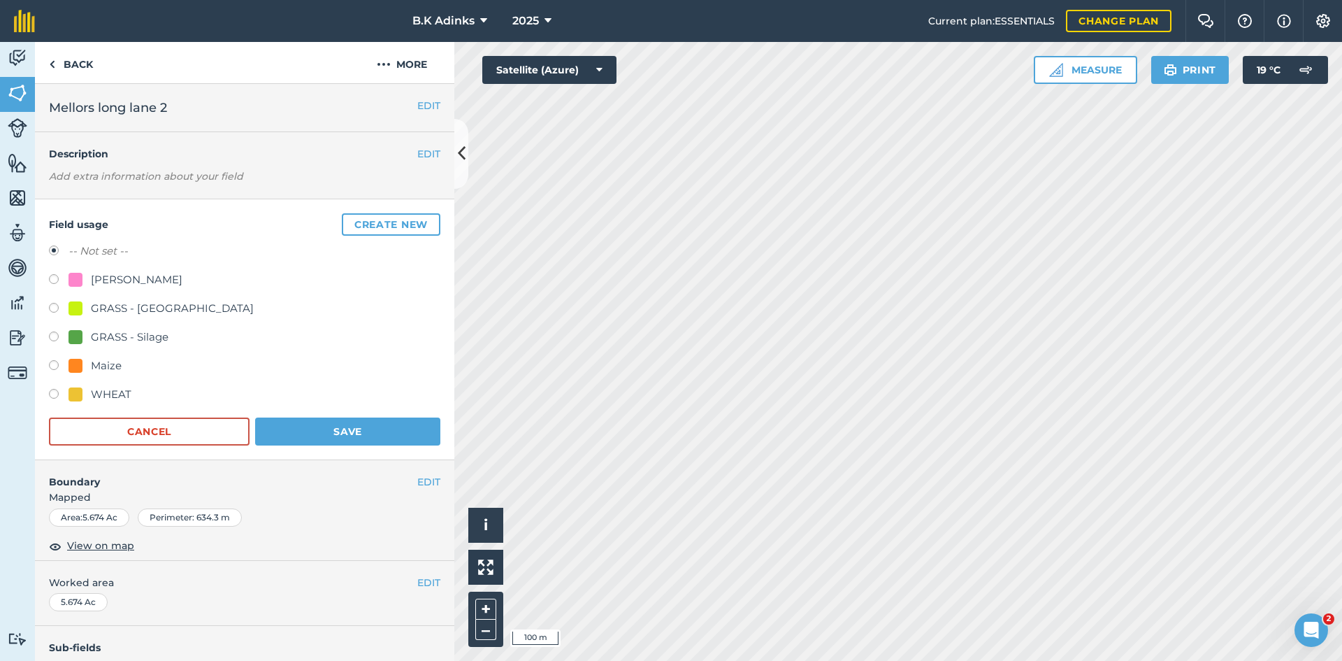
click at [103, 362] on div "Maize" at bounding box center [106, 365] width 31 height 17
radio input "true"
radio input "false"
click at [304, 430] on button "Save" at bounding box center [347, 431] width 185 height 28
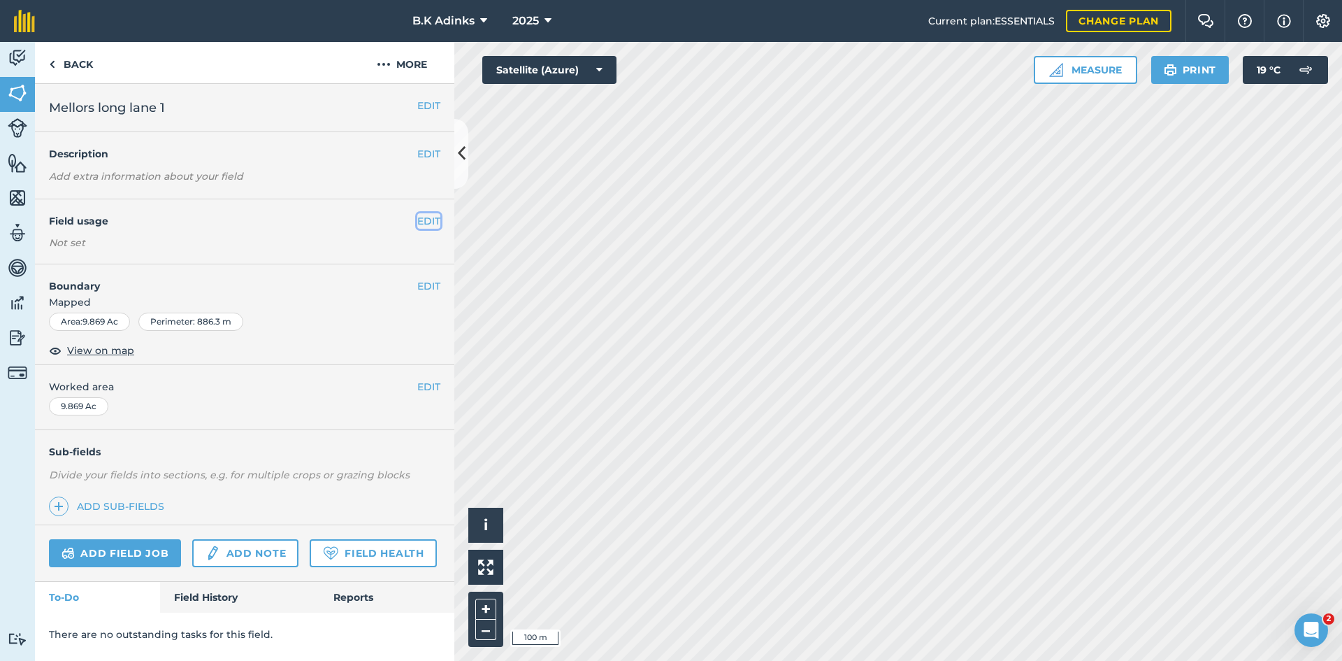
click at [431, 217] on button "EDIT" at bounding box center [428, 220] width 23 height 15
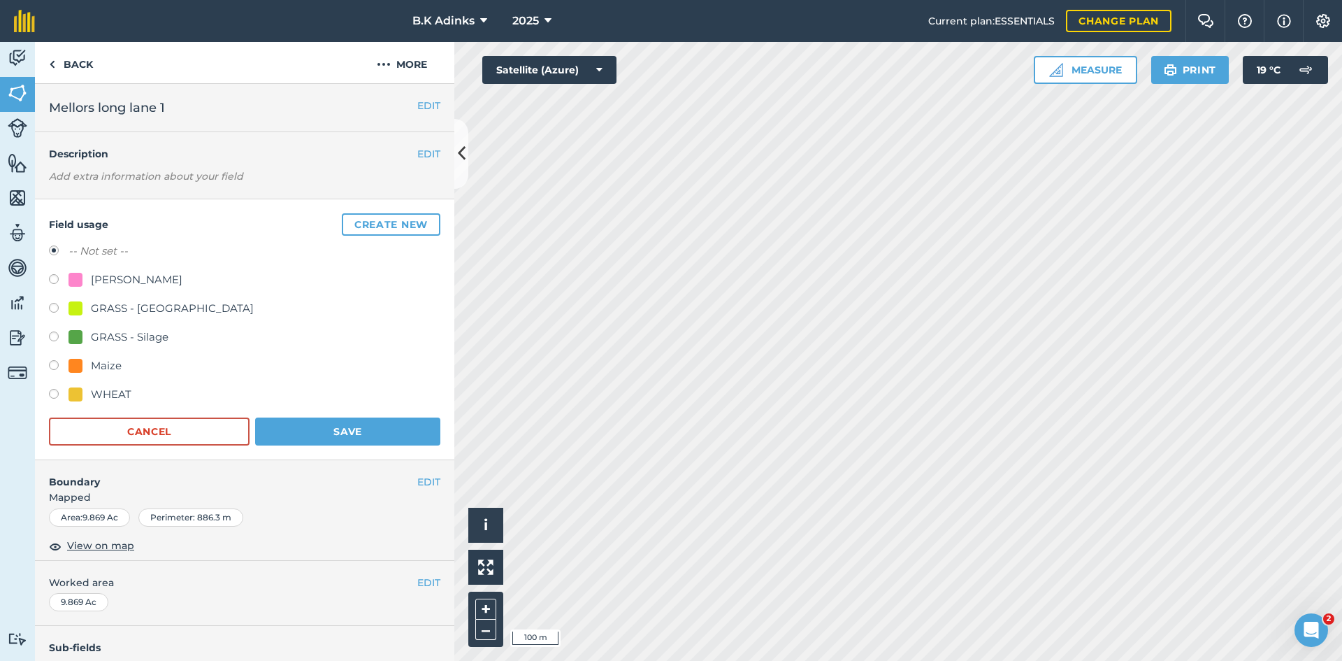
click at [118, 363] on div "Maize" at bounding box center [106, 365] width 31 height 17
radio input "true"
radio input "false"
click at [376, 433] on button "Save" at bounding box center [347, 431] width 185 height 28
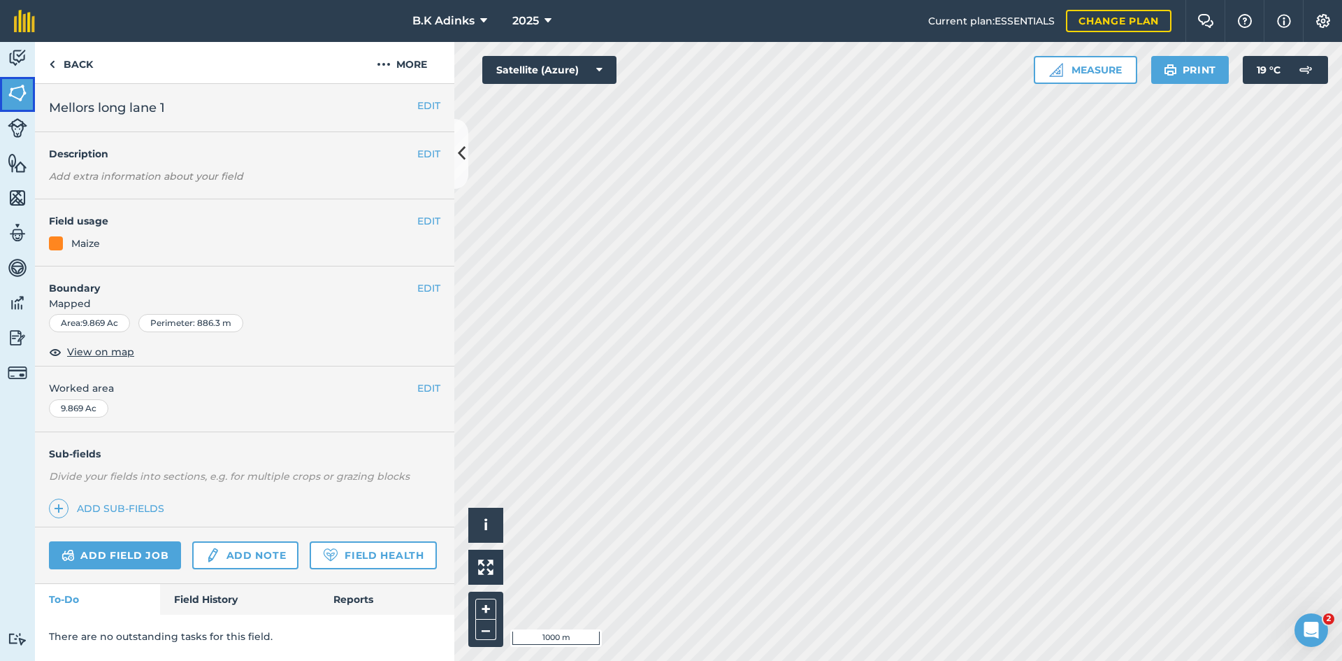
click at [23, 85] on img at bounding box center [18, 92] width 20 height 21
click at [430, 225] on button "EDIT" at bounding box center [428, 220] width 23 height 15
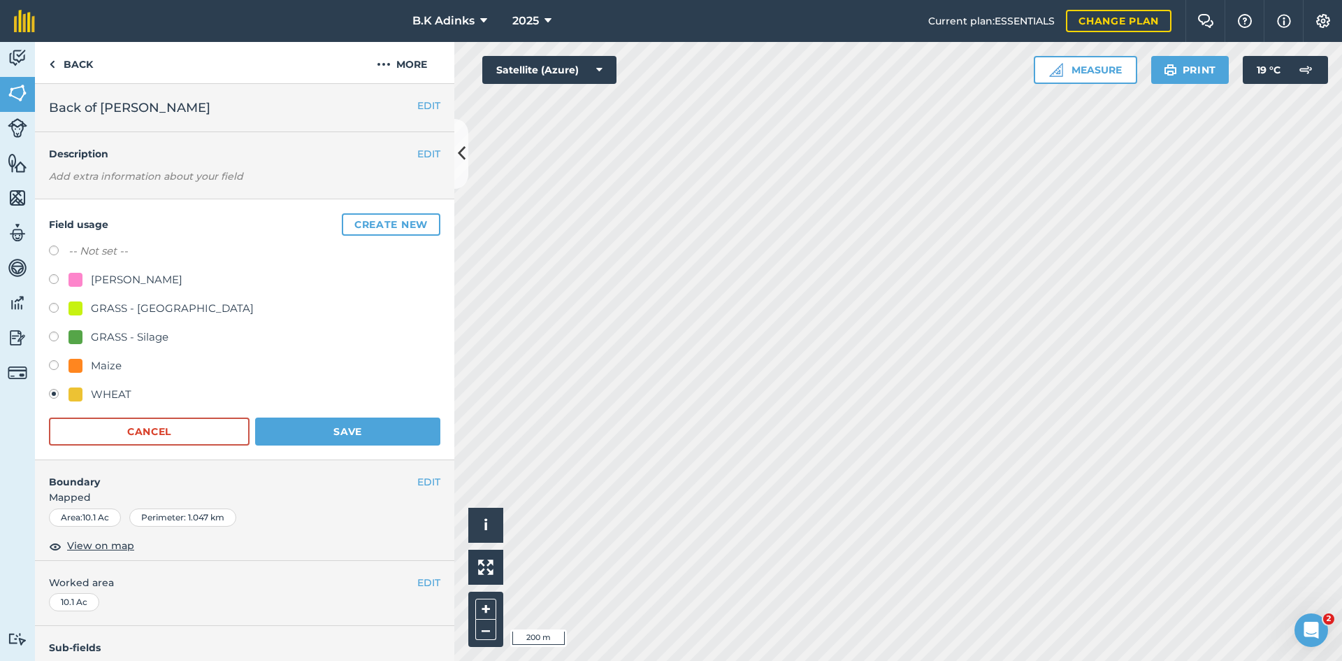
click at [146, 330] on div "GRASS - Silage" at bounding box center [130, 337] width 78 height 17
radio input "true"
radio input "false"
click at [394, 436] on button "Save" at bounding box center [347, 431] width 185 height 28
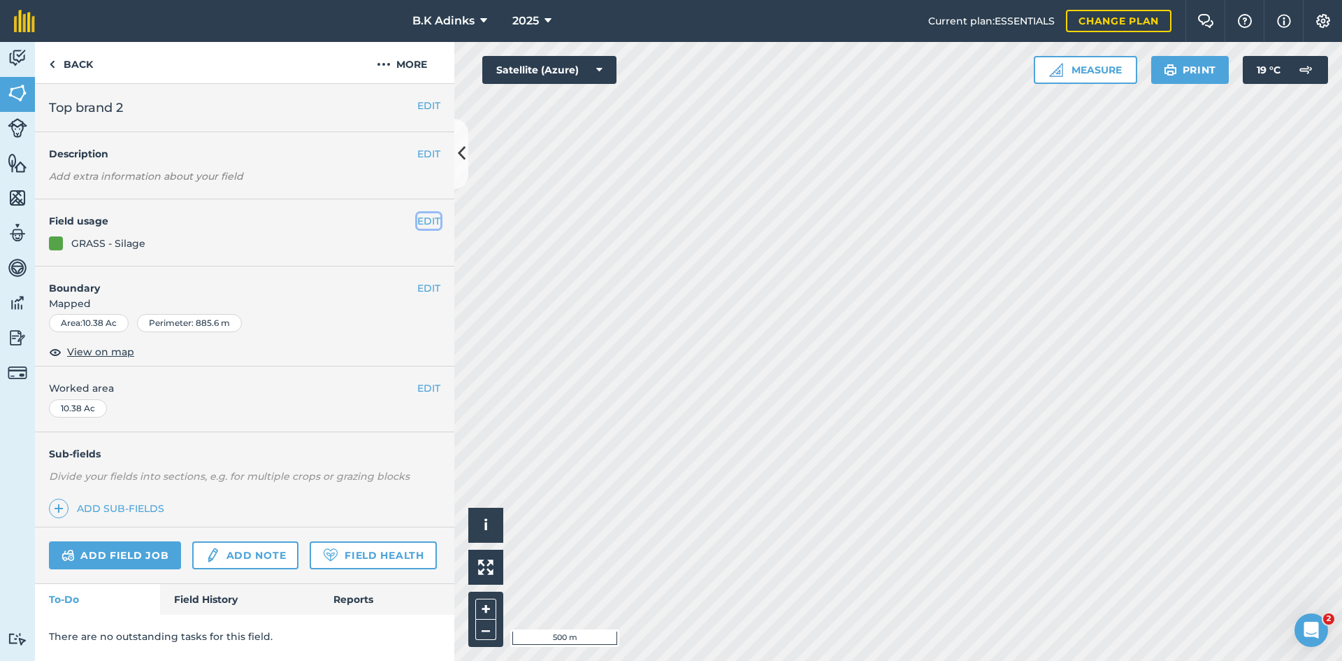
click at [438, 217] on button "EDIT" at bounding box center [428, 220] width 23 height 15
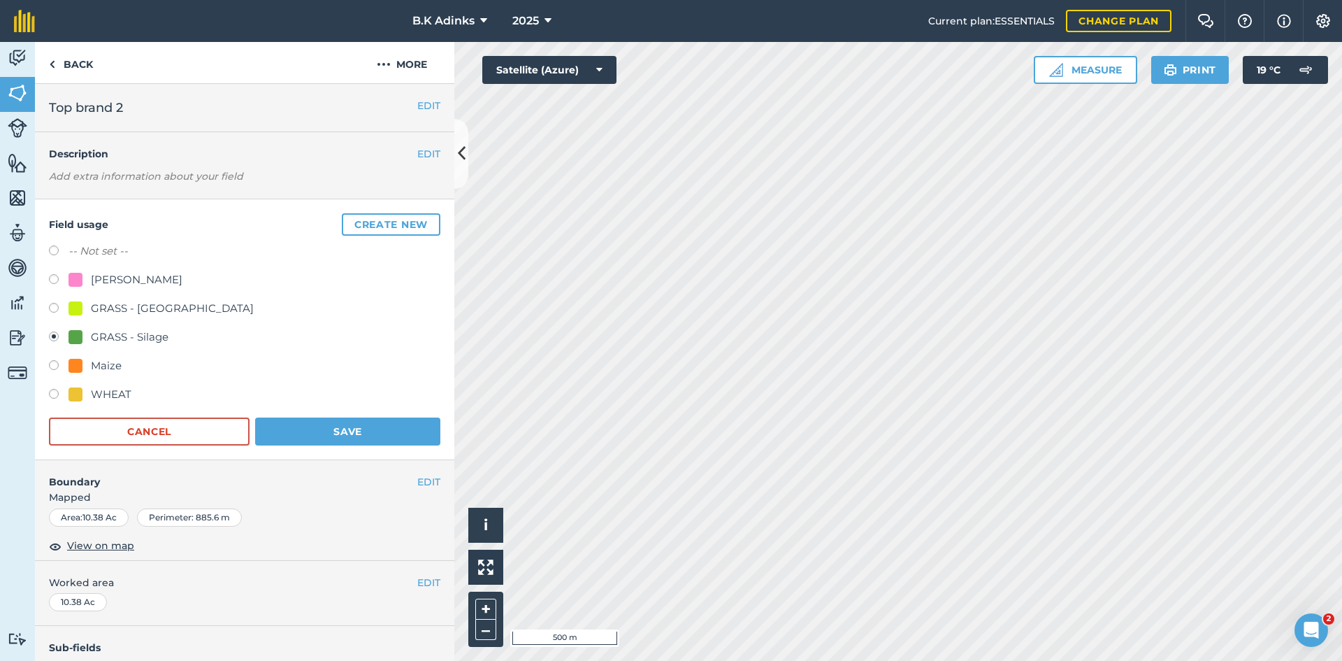
click at [77, 246] on label "-- Not set --" at bounding box center [98, 251] width 59 height 17
radio input "true"
radio input "false"
click at [347, 429] on button "Save" at bounding box center [347, 431] width 185 height 28
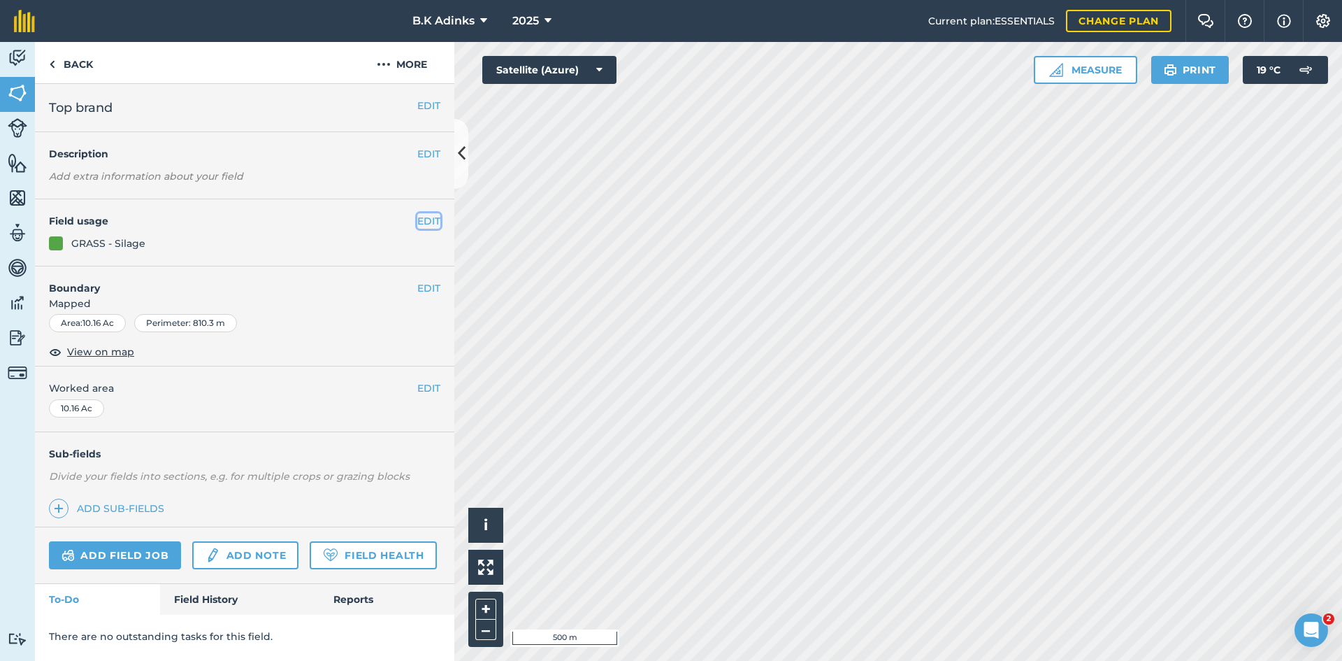
click at [430, 215] on button "EDIT" at bounding box center [428, 220] width 23 height 15
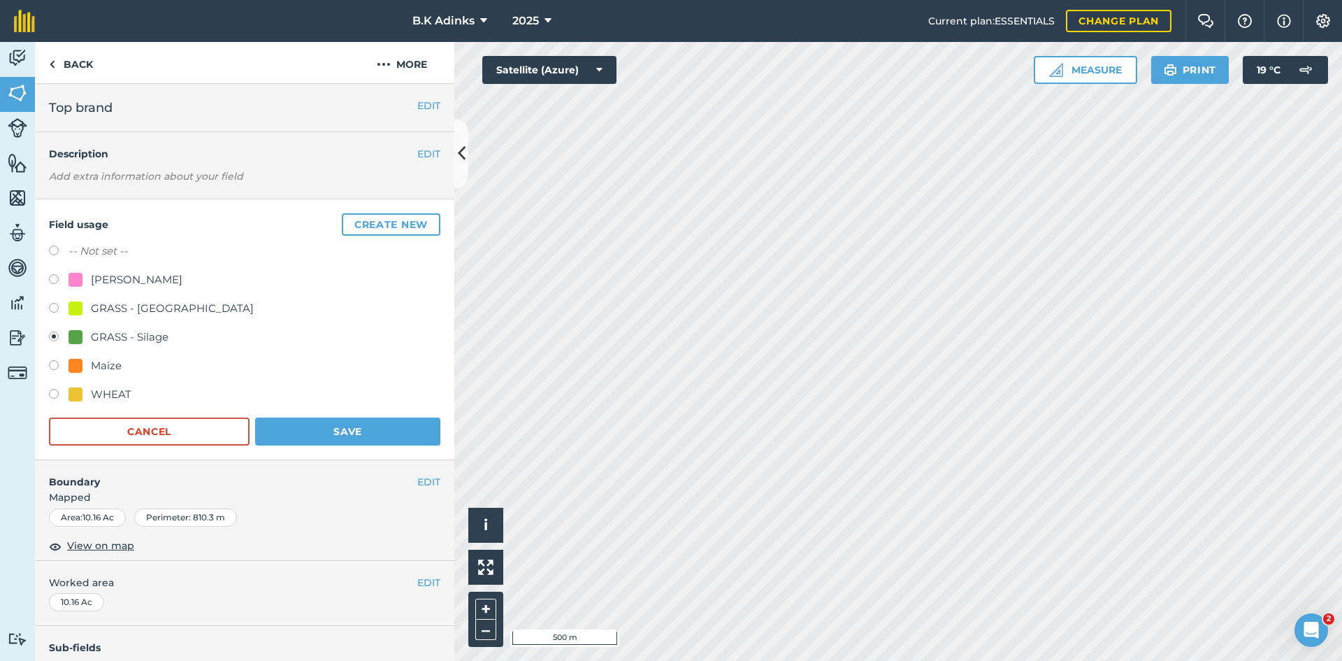
click at [89, 247] on label "-- Not set --" at bounding box center [98, 251] width 59 height 17
radio input "true"
radio input "false"
click at [380, 424] on button "Save" at bounding box center [347, 431] width 185 height 28
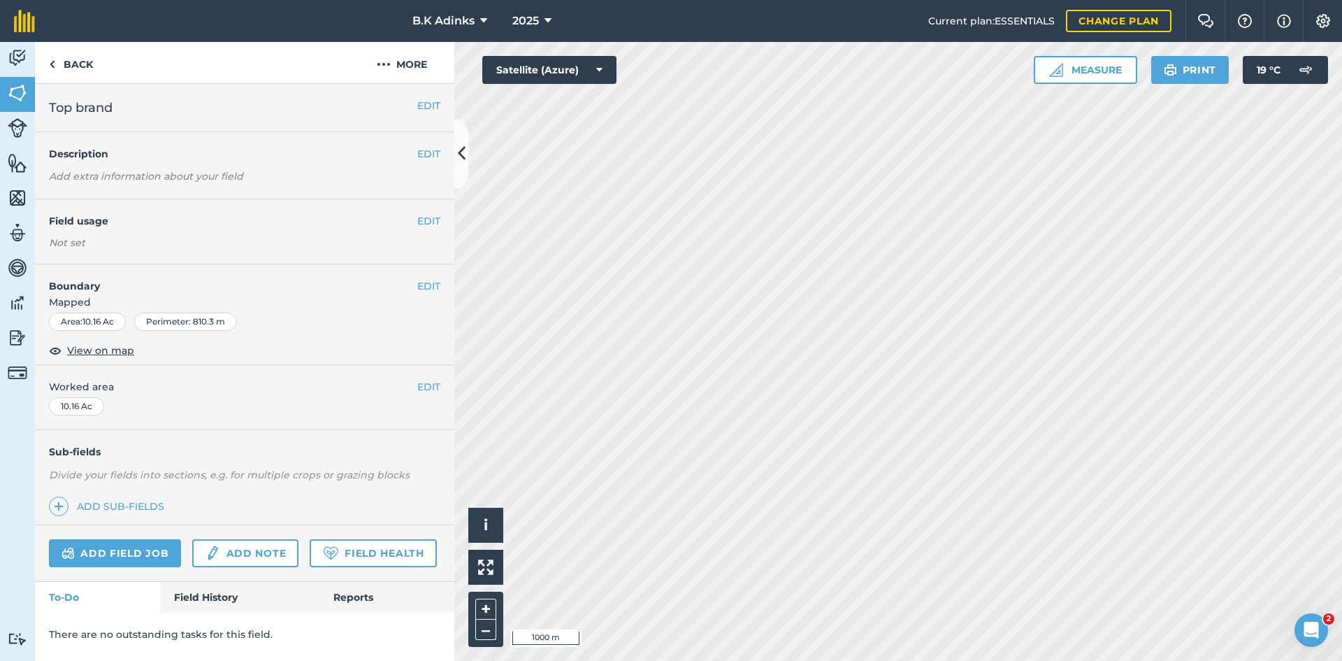
click at [821, 660] on html "B.K Adinks 2025 Current plan : ESSENTIALS Change plan Farm Chat Help Info Setti…" at bounding box center [671, 330] width 1342 height 661
click at [524, 22] on span "2025" at bounding box center [525, 21] width 27 height 17
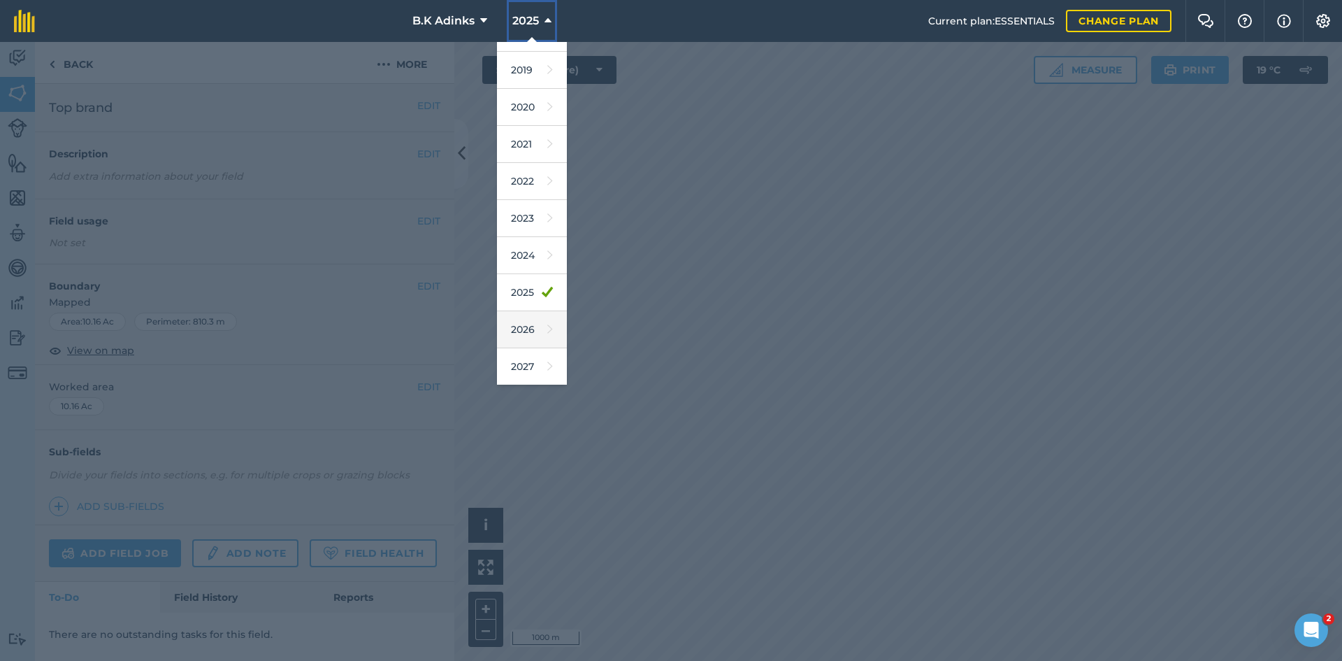
scroll to position [65, 0]
click at [547, 320] on icon at bounding box center [550, 329] width 6 height 20
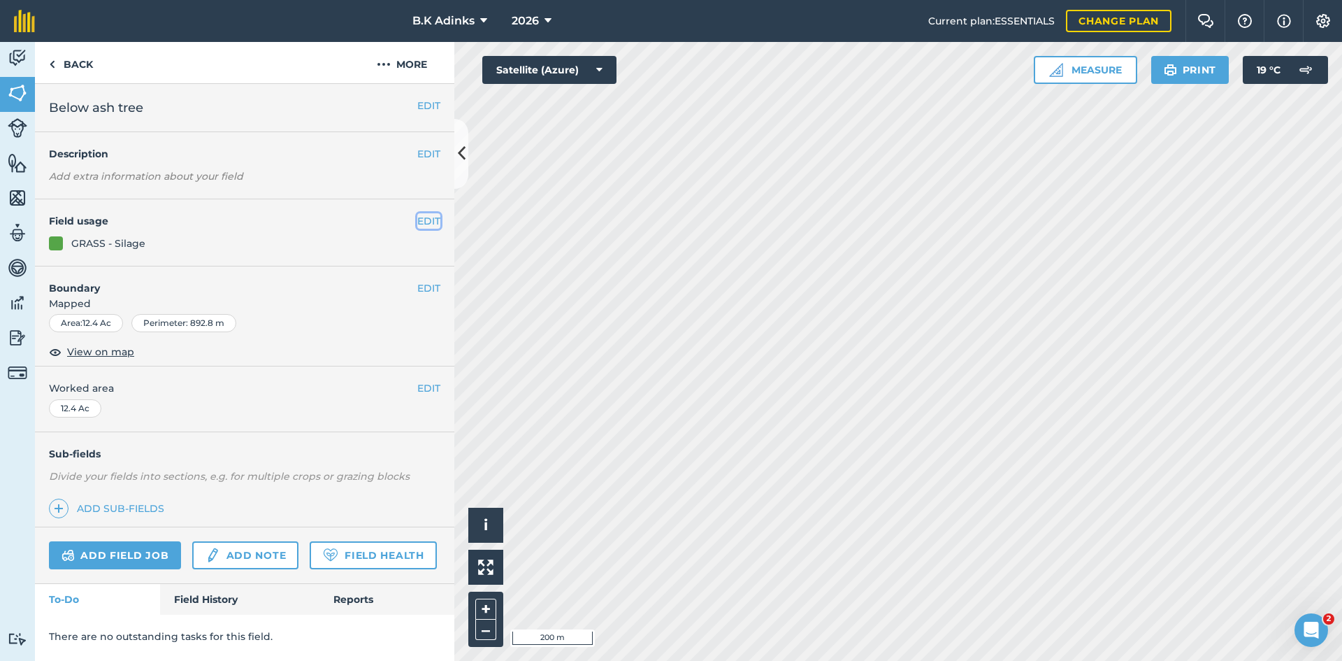
click at [422, 224] on button "EDIT" at bounding box center [428, 220] width 23 height 15
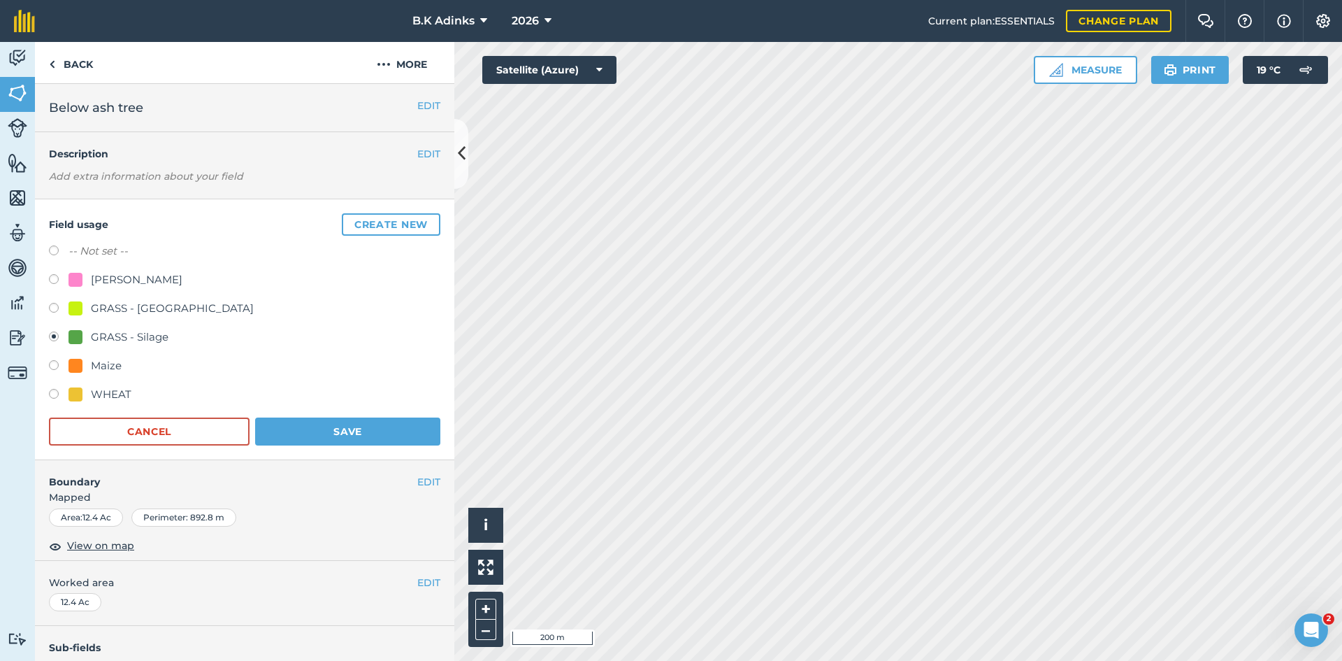
drag, startPoint x: 168, startPoint y: 275, endPoint x: 182, endPoint y: 278, distance: 14.1
click at [168, 276] on div "[PERSON_NAME]" at bounding box center [137, 279] width 92 height 17
radio input "true"
radio input "false"
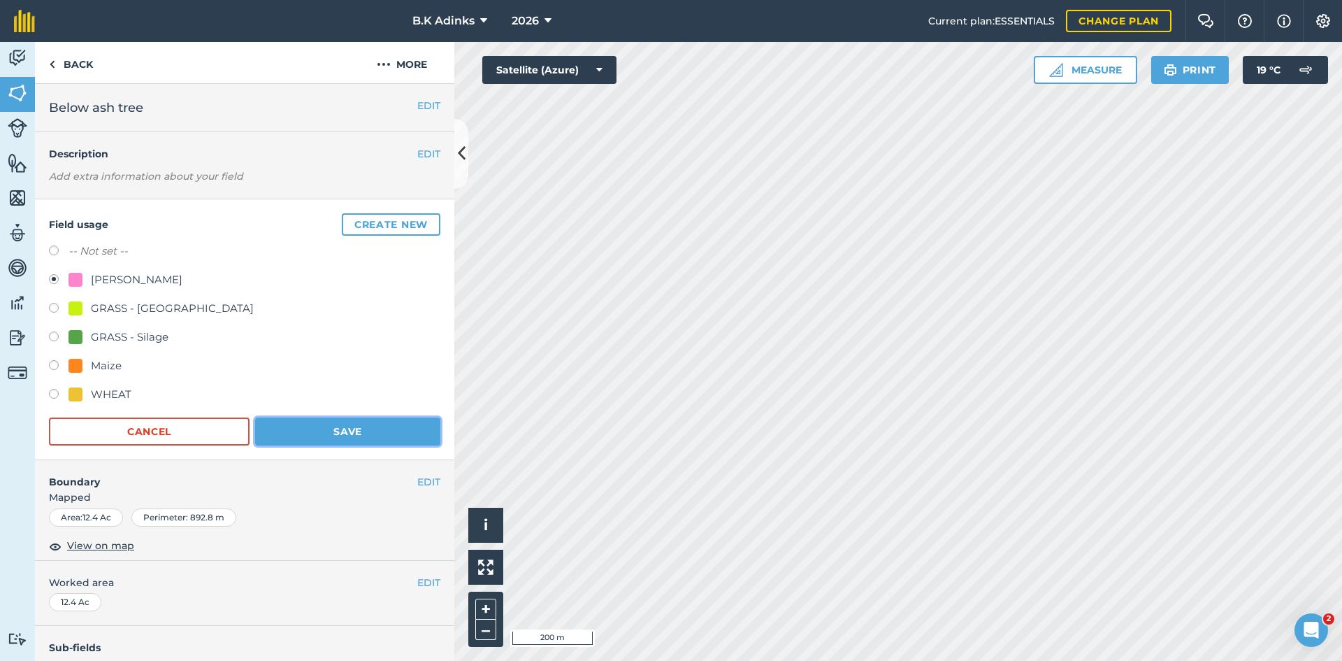
click at [335, 429] on button "Save" at bounding box center [347, 431] width 185 height 28
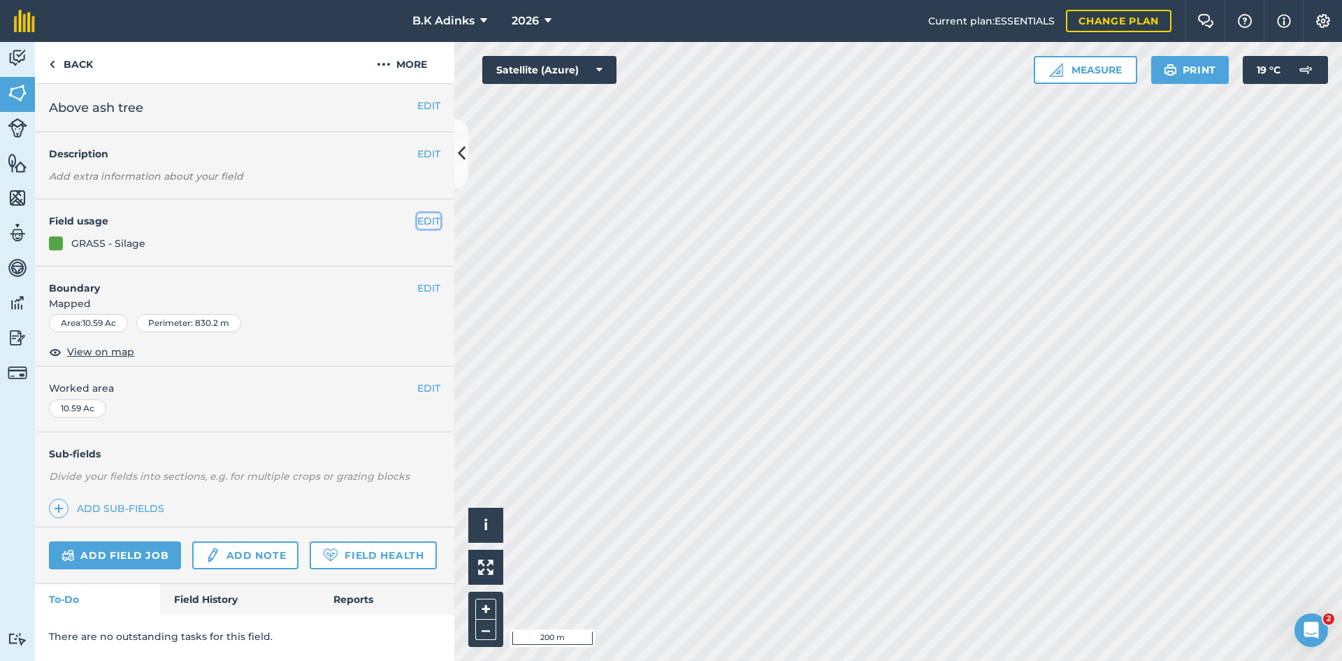
click at [429, 220] on button "EDIT" at bounding box center [428, 220] width 23 height 15
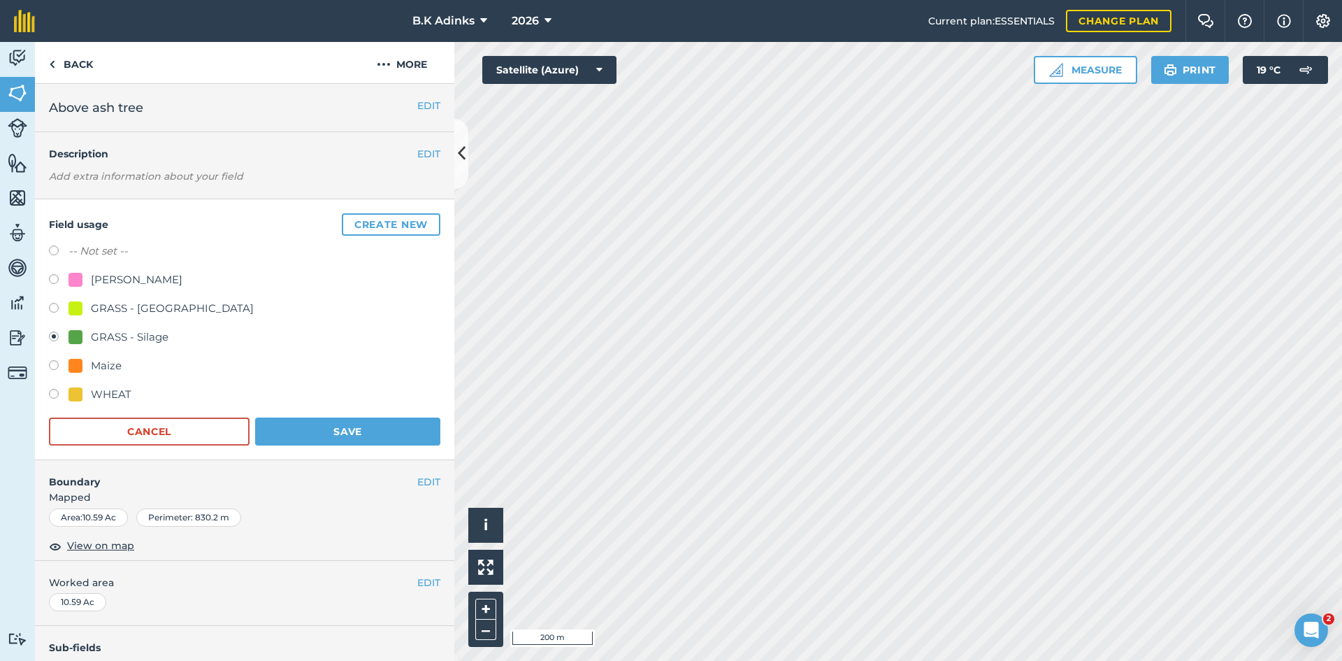
click at [194, 280] on div "[PERSON_NAME]" at bounding box center [244, 281] width 391 height 20
click at [48, 279] on div "Field usage Create new -- Not set -- BARLEY - barley GRASS - Grazing GRASS - Si…" at bounding box center [244, 329] width 419 height 261
click at [57, 277] on label at bounding box center [59, 281] width 20 height 14
radio input "true"
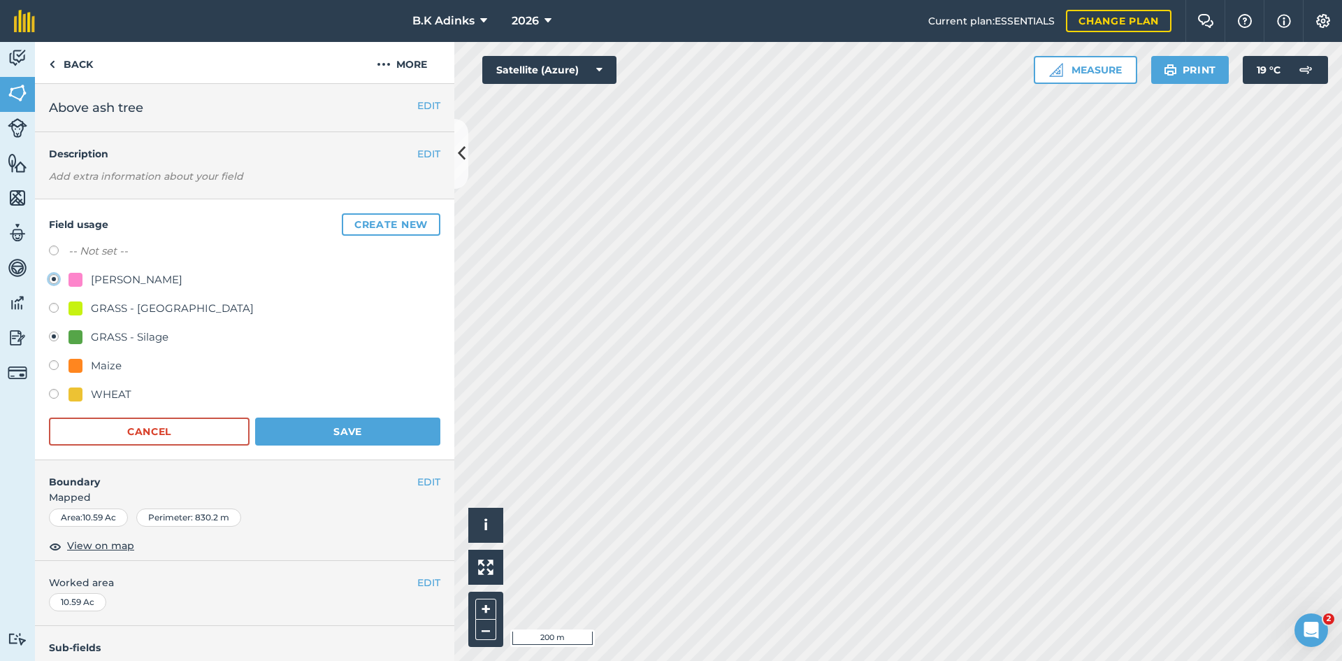
radio input "false"
click at [380, 439] on button "Save" at bounding box center [347, 431] width 185 height 28
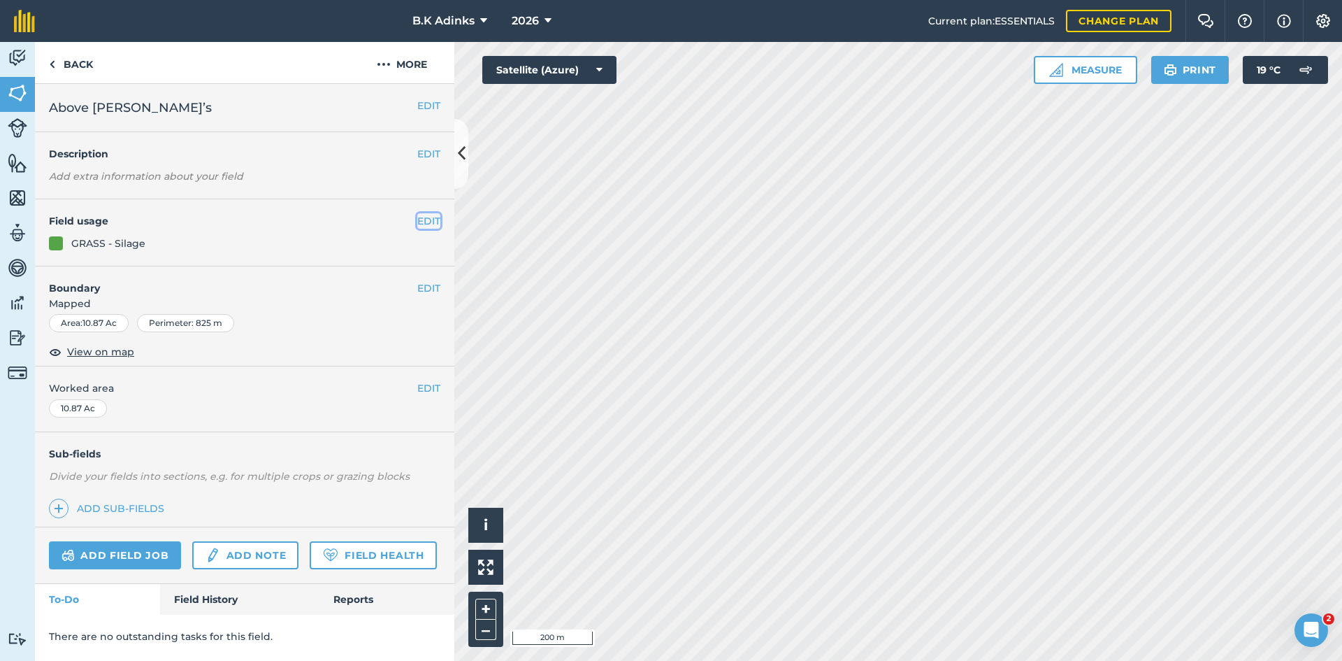
click at [428, 222] on button "EDIT" at bounding box center [428, 220] width 23 height 15
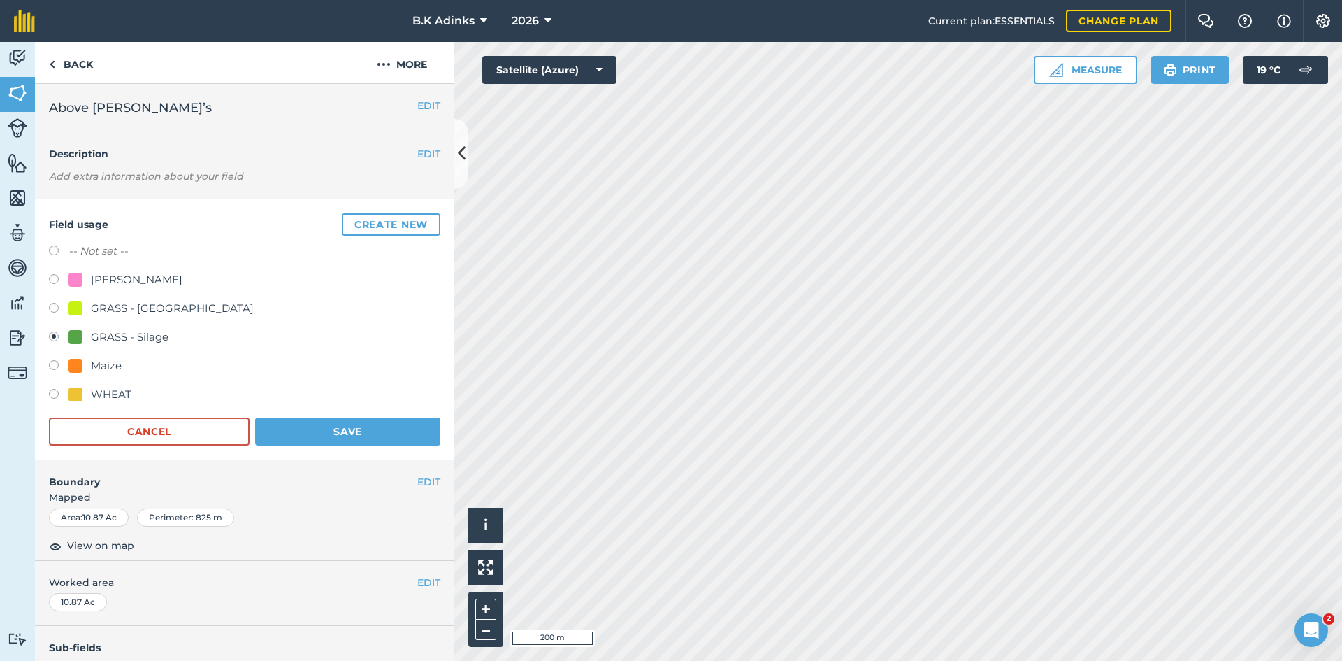
click at [56, 276] on label at bounding box center [59, 281] width 20 height 14
radio input "true"
radio input "false"
click at [373, 439] on button "Save" at bounding box center [347, 431] width 185 height 28
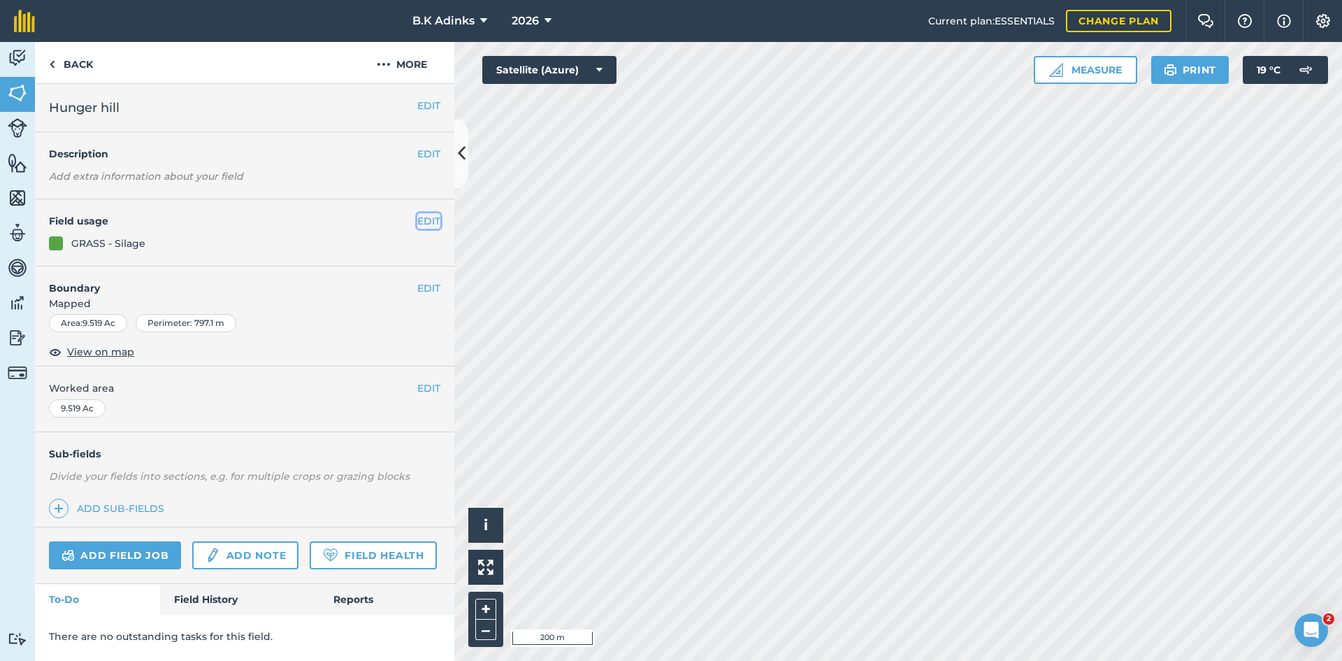
click at [424, 220] on button "EDIT" at bounding box center [428, 220] width 23 height 15
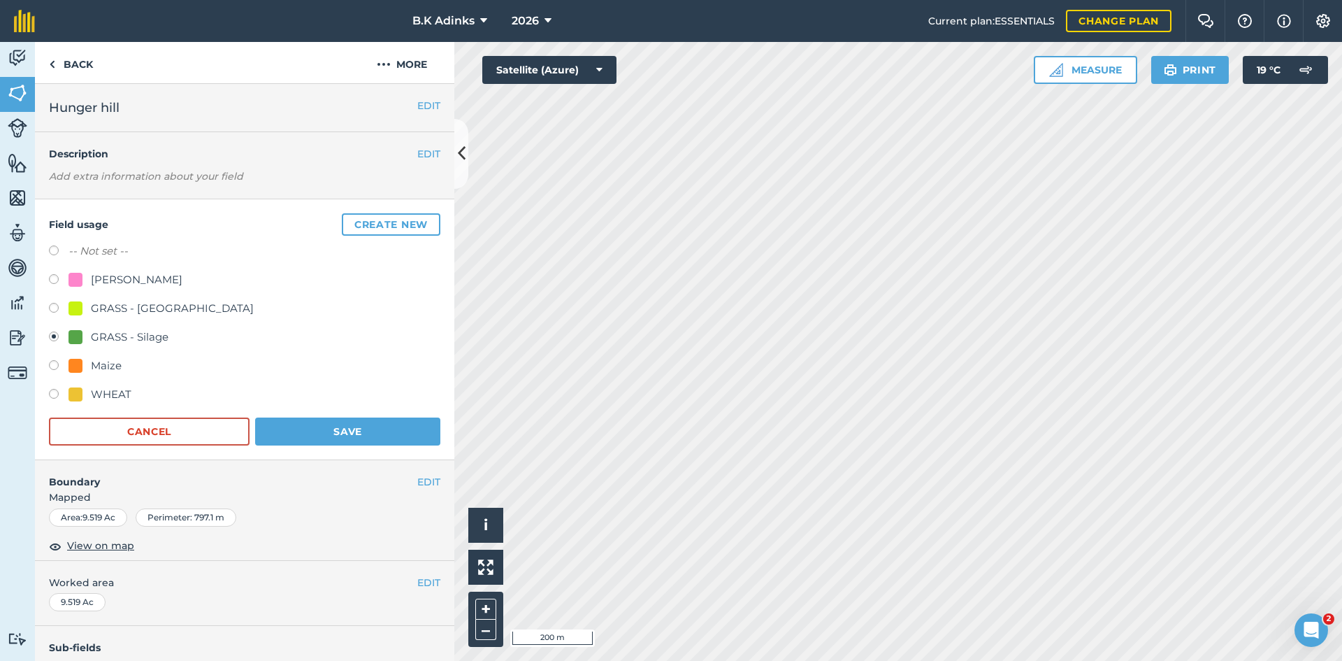
click at [87, 285] on div "[PERSON_NAME]" at bounding box center [126, 279] width 114 height 17
radio input "true"
radio input "false"
click at [275, 429] on button "Save" at bounding box center [347, 431] width 185 height 28
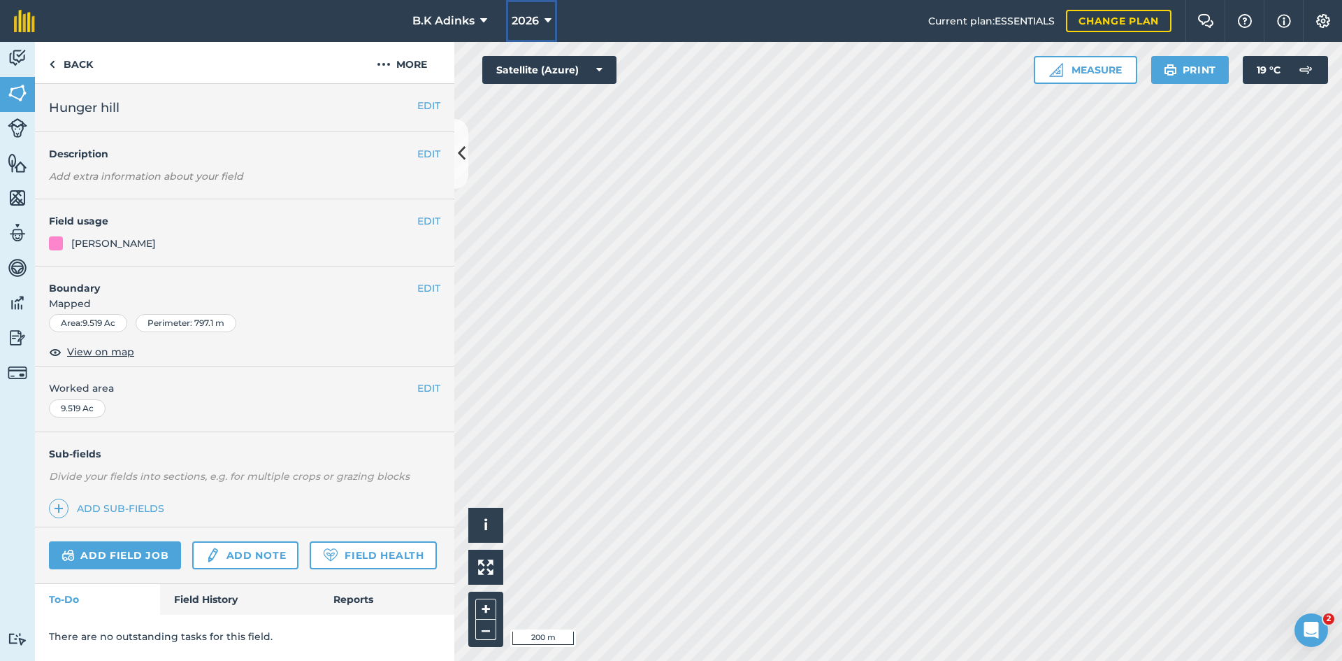
click at [535, 23] on span "2026" at bounding box center [525, 21] width 27 height 17
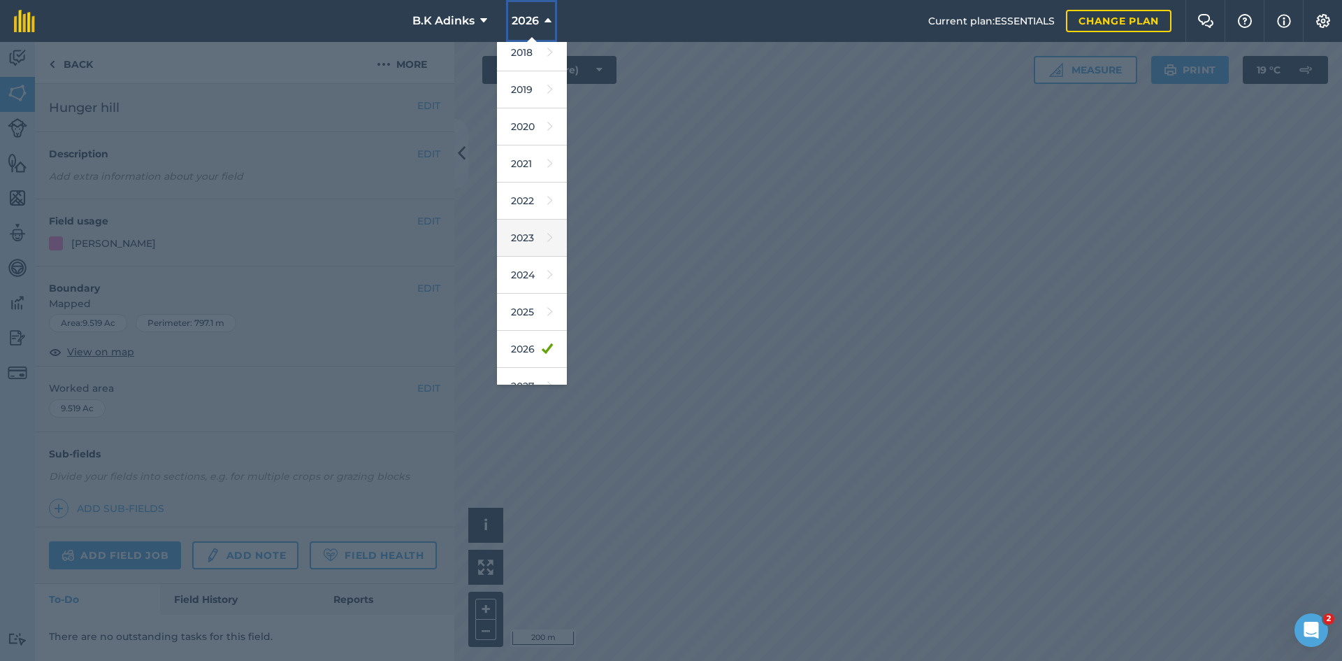
scroll to position [65, 0]
click at [534, 361] on link "2027" at bounding box center [532, 365] width 70 height 37
